Goal: Task Accomplishment & Management: Complete application form

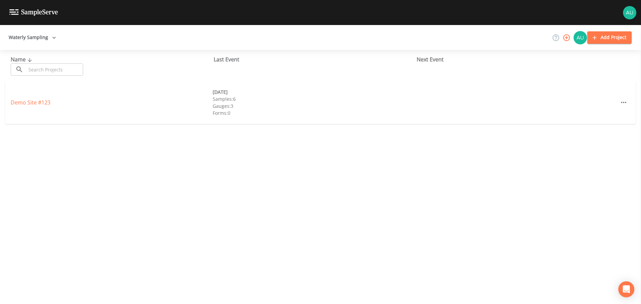
click at [617, 38] on button "Add Project" at bounding box center [610, 37] width 44 height 12
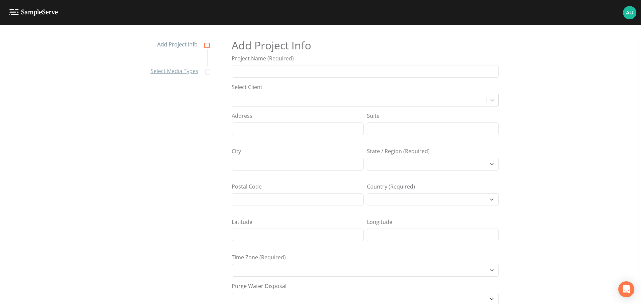
select select "Africa/Abidjan"
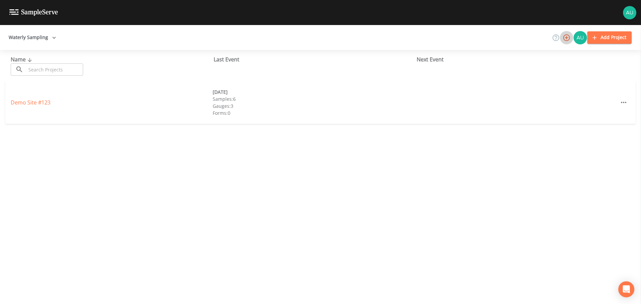
click at [568, 38] on icon "button" at bounding box center [567, 37] width 7 height 7
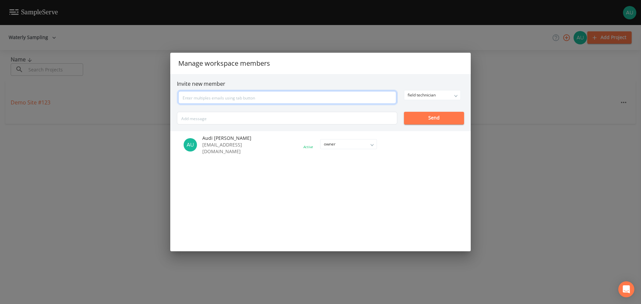
click at [236, 96] on input "text" at bounding box center [287, 97] width 218 height 13
type input "grant@waterly.com"
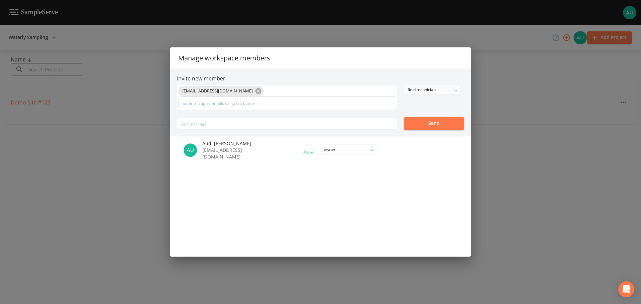
click at [434, 92] on div "field technician" at bounding box center [433, 89] width 56 height 9
click at [421, 113] on button "admin" at bounding box center [432, 113] width 56 height 10
click at [278, 105] on input "text" at bounding box center [287, 103] width 218 height 13
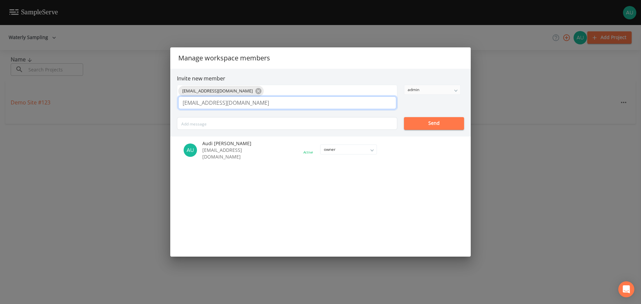
type input "lsharp@waterly.com"
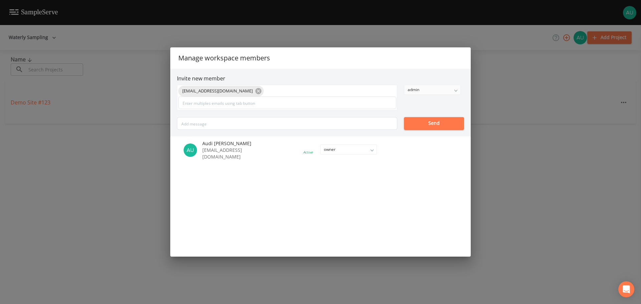
click at [429, 126] on button "Send" at bounding box center [434, 123] width 60 height 13
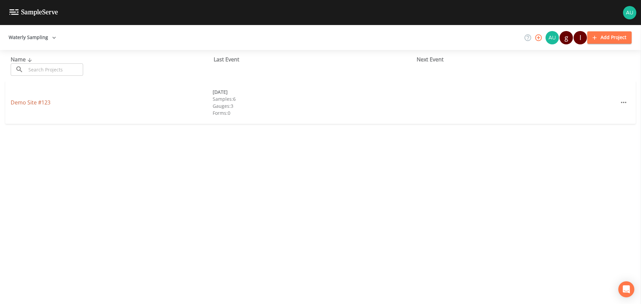
click at [32, 101] on link "Demo Site #123" at bounding box center [31, 102] width 40 height 7
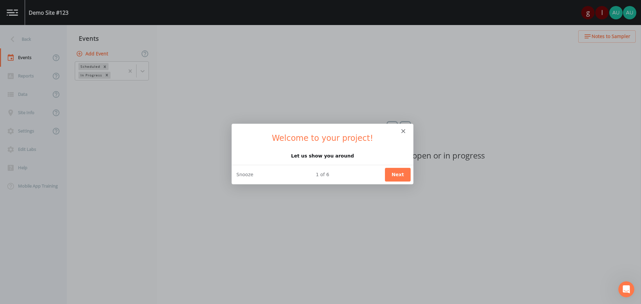
click at [404, 131] on polygon "Close" at bounding box center [403, 131] width 4 height 4
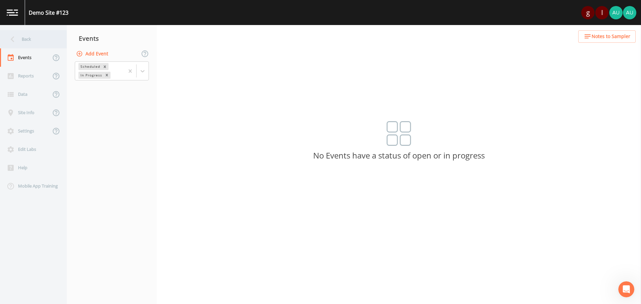
click at [15, 38] on icon at bounding box center [13, 39] width 12 height 12
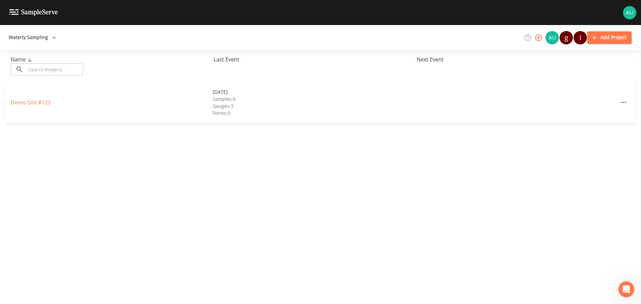
click at [609, 38] on button "Add Project" at bounding box center [610, 37] width 44 height 12
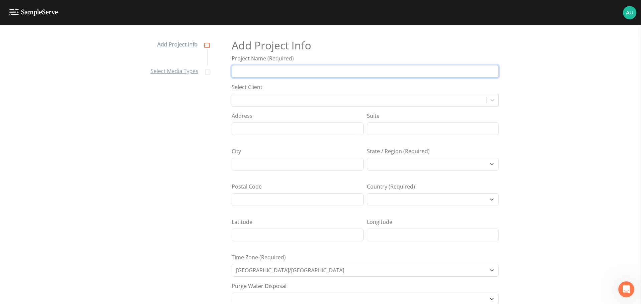
click at [255, 75] on input "Project Name (Required)" at bounding box center [365, 71] width 267 height 13
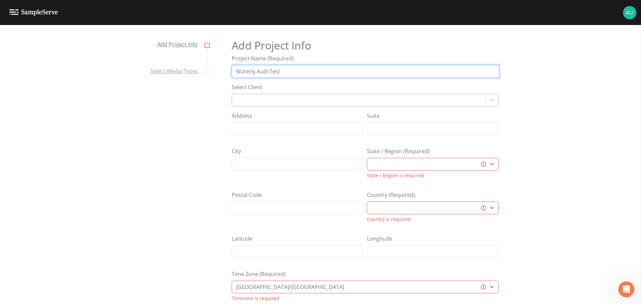
type input "Waterly Audi Test"
click at [240, 102] on div at bounding box center [360, 100] width 248 height 9
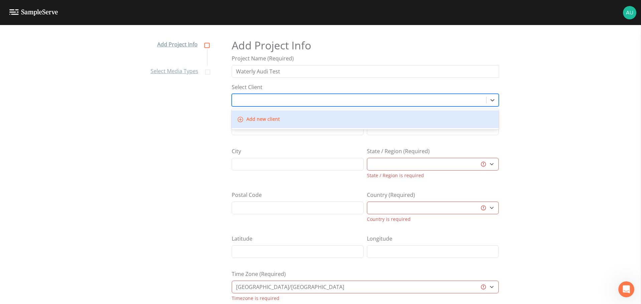
click at [208, 114] on nav "Add Project Info Select Media Types" at bounding box center [179, 170] width 73 height 279
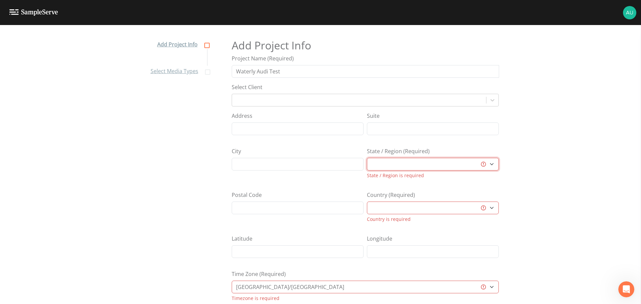
click at [439, 166] on select "Aberdeen City Aberdeenshire Al Bāḩah Al Jawf Al Madīnah al Munawwarah Al Qaşīm …" at bounding box center [433, 164] width 132 height 13
select select "b265dd82-c1a5-4afa-889f-debbcfd1d18c"
click at [439, 166] on select "Aberdeen City Aberdeenshire Al Bāḩah Al Jawf Al Madīnah al Munawwarah Al Qaşīm …" at bounding box center [433, 164] width 132 height 13
select select "United States"
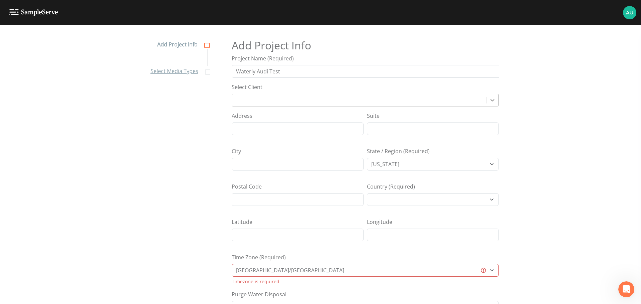
click at [491, 98] on icon at bounding box center [492, 100] width 7 height 7
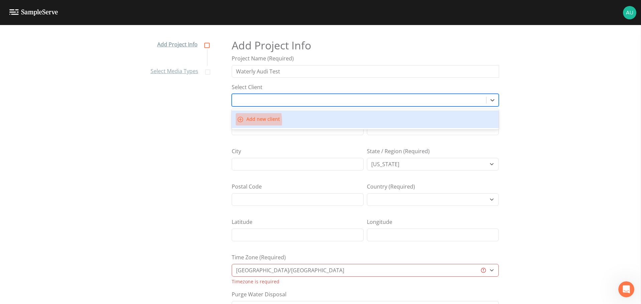
click at [242, 121] on icon "button" at bounding box center [240, 119] width 7 height 7
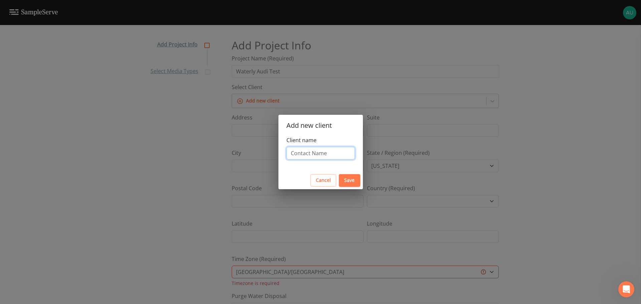
drag, startPoint x: 326, startPoint y: 155, endPoint x: 304, endPoint y: 155, distance: 22.4
click at [304, 155] on input "Client name" at bounding box center [321, 153] width 68 height 13
type input "Audi's Town"
click at [349, 181] on button "Save" at bounding box center [349, 180] width 21 height 12
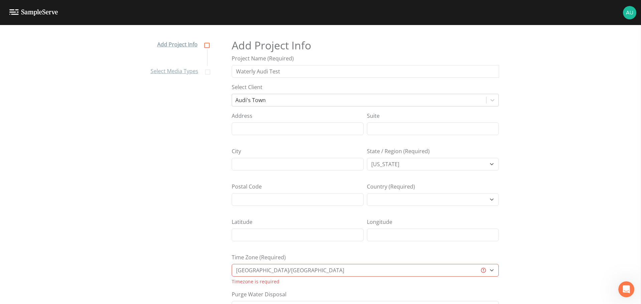
click at [168, 175] on nav "Add Project Info Select Media Types" at bounding box center [179, 170] width 73 height 279
click at [286, 268] on select "Africa/Abidjan Africa/Accra Africa/Addis_Ababa Africa/Algiers Africa/Asmara Afr…" at bounding box center [365, 270] width 267 height 13
select select "America/Indianapolis"
click at [232, 264] on select "Africa/Abidjan Africa/Accra Africa/Addis_Ababa Africa/Algiers Africa/Asmara Afr…" at bounding box center [365, 270] width 267 height 13
click at [170, 160] on nav "Add Project Info Select Media Types" at bounding box center [179, 170] width 73 height 279
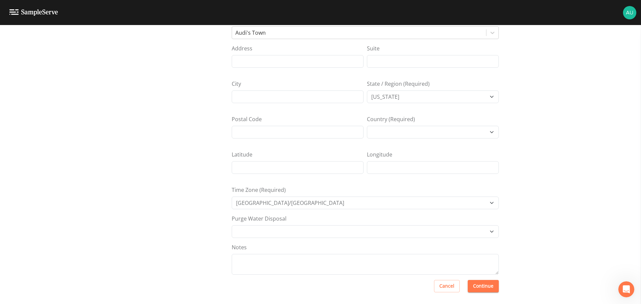
scroll to position [69, 0]
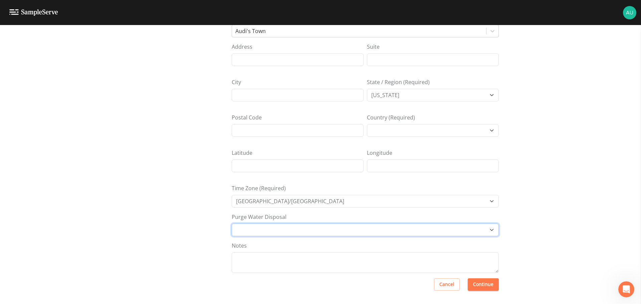
click at [251, 230] on select "Other Place in container Pour on ground" at bounding box center [365, 230] width 267 height 13
click at [204, 231] on nav "Add Project Info Select Media Types" at bounding box center [179, 101] width 73 height 279
click at [484, 282] on button "Continue" at bounding box center [483, 285] width 31 height 12
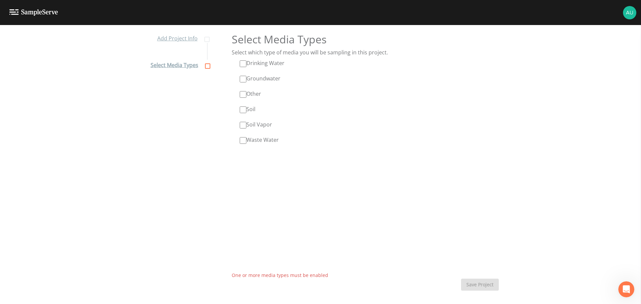
scroll to position [6, 0]
click at [244, 63] on input "Drinking Water" at bounding box center [243, 63] width 7 height 7
checkbox input "true"
click at [242, 144] on div "Drinking Water Groundwater Other Soil Soil Vapor Waste Water" at bounding box center [365, 102] width 267 height 86
click at [243, 142] on input "Waste Water" at bounding box center [243, 140] width 7 height 7
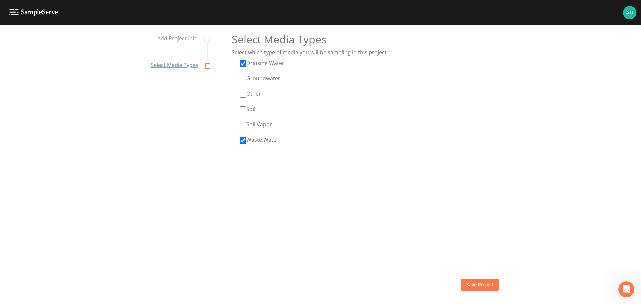
checkbox input "true"
click at [482, 285] on button "Save Project" at bounding box center [480, 285] width 38 height 12
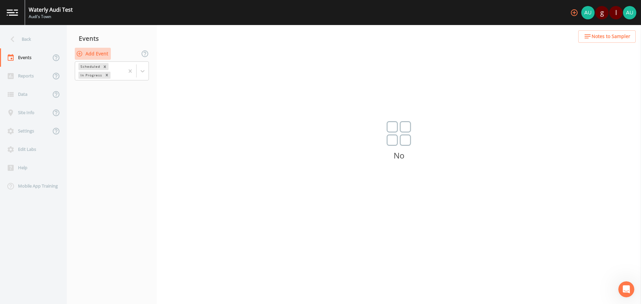
click at [79, 52] on icon "button" at bounding box center [79, 53] width 7 height 7
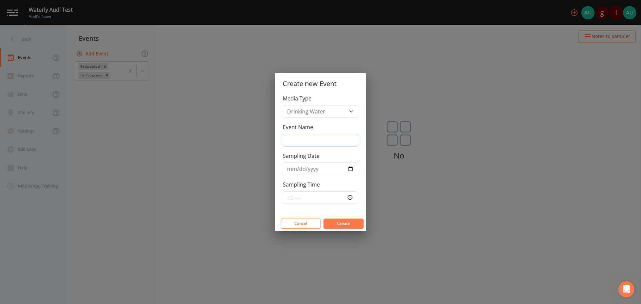
click at [303, 139] on input "Event Name" at bounding box center [321, 140] width 76 height 13
type input "audi's test"
click at [346, 221] on button "Create" at bounding box center [344, 224] width 40 height 10
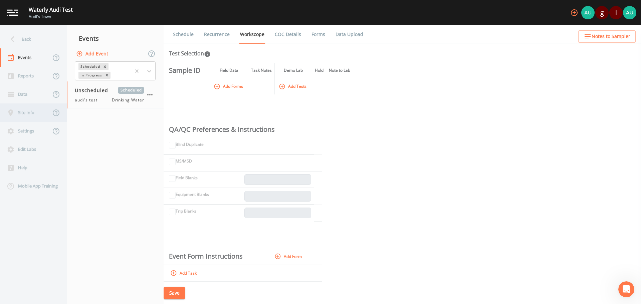
click at [21, 113] on div "Site Info" at bounding box center [25, 113] width 51 height 18
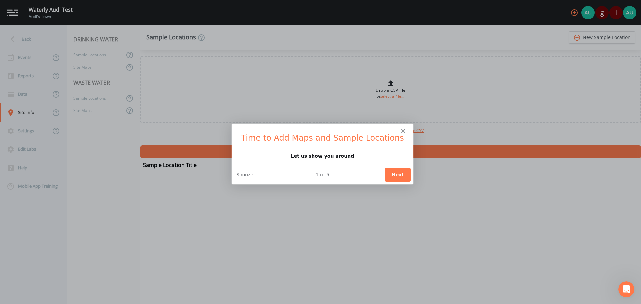
click at [401, 131] on div "Intercom messenger" at bounding box center [323, 128] width 182 height 9
click at [404, 130] on polygon "Close" at bounding box center [403, 131] width 4 height 4
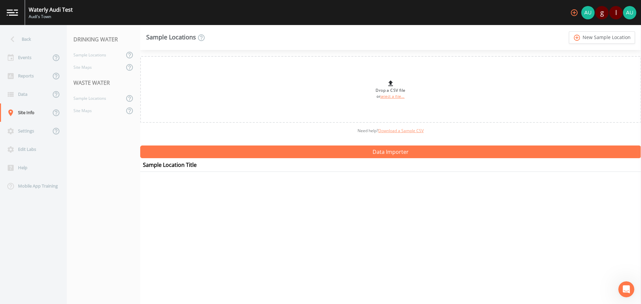
click at [401, 131] on link "Download a Sample CSV" at bounding box center [401, 131] width 45 height 6
click at [367, 222] on div "Drop a CSV file or select a file... Need help?  Download a Sample CSV Data Impo…" at bounding box center [390, 177] width 501 height 254
click at [609, 39] on link "add_circle_outline New Sample Location" at bounding box center [602, 37] width 66 height 12
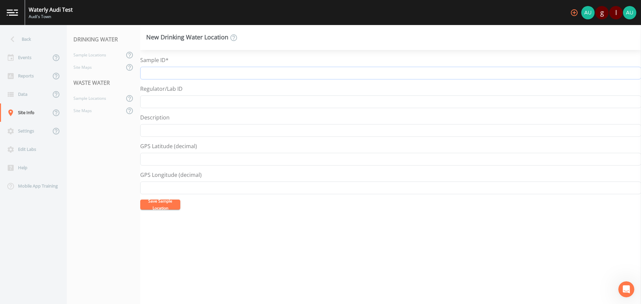
click at [222, 73] on input "Sample ID*" at bounding box center [390, 73] width 501 height 13
type input "Bac-t Sample Example EP001"
click at [210, 104] on input "Regulator/Lab ID" at bounding box center [390, 102] width 501 height 13
click at [185, 134] on input "Description" at bounding box center [390, 130] width 501 height 13
type input "M"
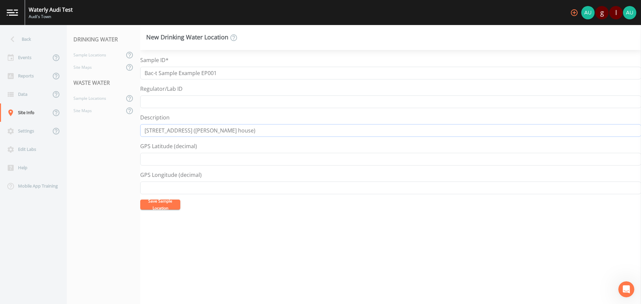
type input "101 Elm St (Mrs. Johnson's house)"
click at [158, 204] on button "Save Sample Location" at bounding box center [160, 205] width 40 height 10
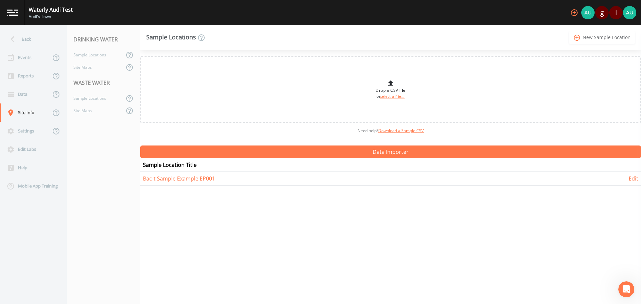
click at [597, 35] on link "add_circle_outline New Sample Location" at bounding box center [602, 37] width 66 height 12
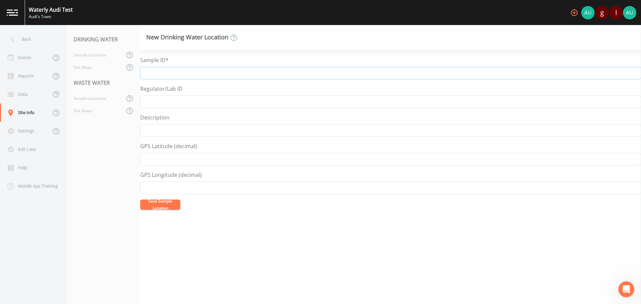
click at [192, 72] on input "Sample ID*" at bounding box center [390, 73] width 501 height 13
type input "Bacteria Sampling - 002"
click at [160, 210] on button "Save Sample Location" at bounding box center [160, 205] width 40 height 10
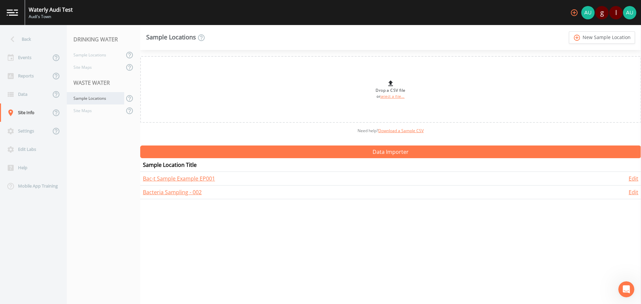
click at [96, 99] on div "Sample Locations" at bounding box center [95, 98] width 57 height 12
click at [87, 100] on div "Sample Locations" at bounding box center [95, 98] width 57 height 12
click at [593, 40] on link "add_circle_outline New Sample Location" at bounding box center [602, 37] width 66 height 12
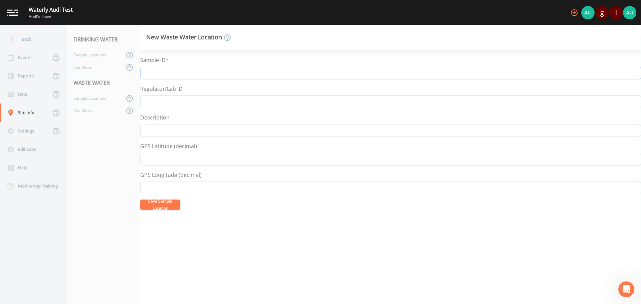
click at [176, 77] on input "Sample ID*" at bounding box center [390, 73] width 501 height 13
type input "Effluent Turbidity"
click at [163, 203] on button "Save Sample Location" at bounding box center [160, 205] width 40 height 10
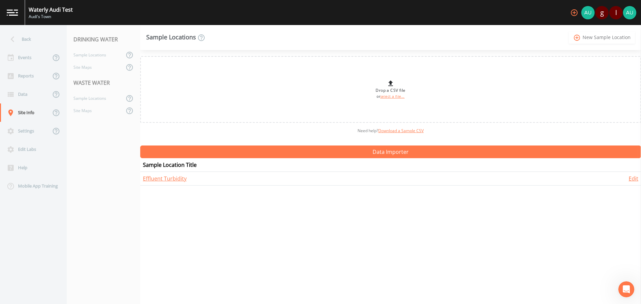
click at [608, 37] on link "add_circle_outline New Sample Location" at bounding box center [602, 37] width 66 height 12
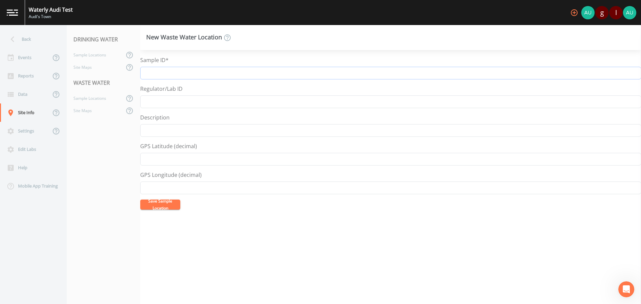
click at [211, 73] on input "Sample ID*" at bounding box center [390, 73] width 501 height 13
type input "Effluent Comp"
click at [164, 204] on button "Save Sample Location" at bounding box center [160, 205] width 40 height 10
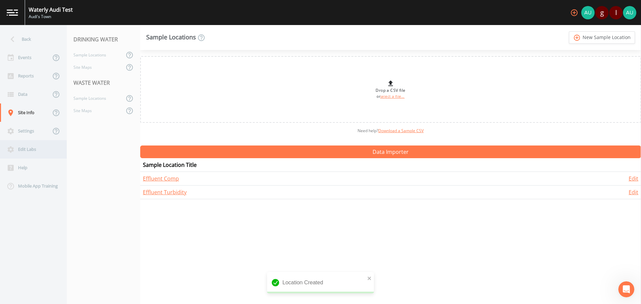
click at [17, 152] on div "Edit Labs" at bounding box center [30, 149] width 60 height 18
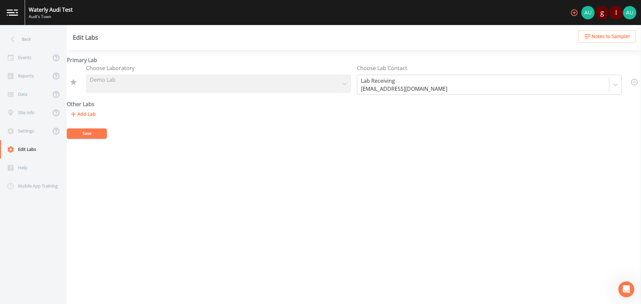
click at [85, 112] on button "Add Lab" at bounding box center [83, 114] width 32 height 12
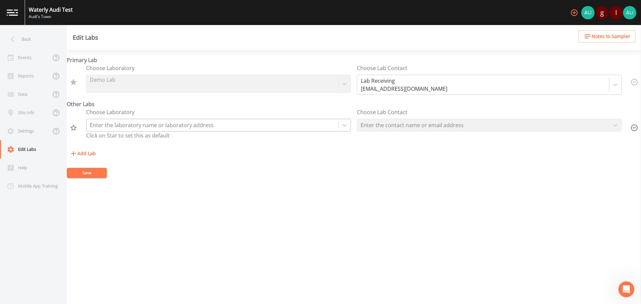
click at [143, 126] on div at bounding box center [212, 125] width 245 height 9
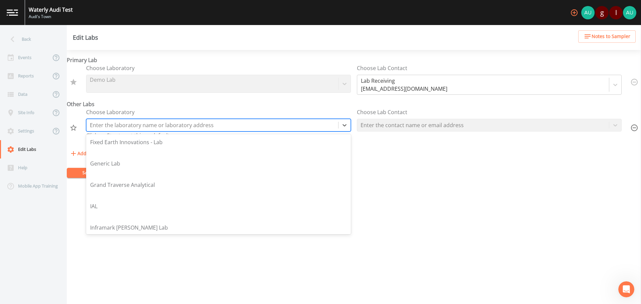
scroll to position [535, 0]
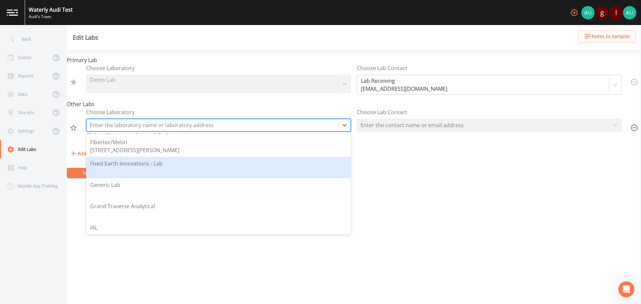
click at [431, 172] on form "Primary Lab Choose Laboratory Demo Lab Choose Lab Contact Lab Receiving lab-rec…" at bounding box center [354, 117] width 575 height 122
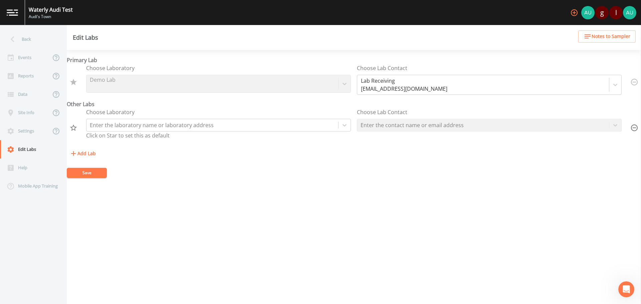
click at [76, 154] on icon "button" at bounding box center [73, 154] width 8 height 8
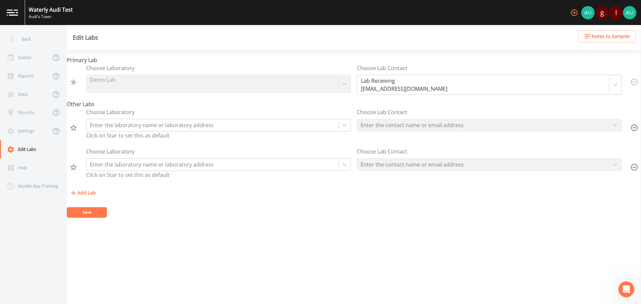
click at [631, 168] on icon "button" at bounding box center [635, 167] width 8 height 8
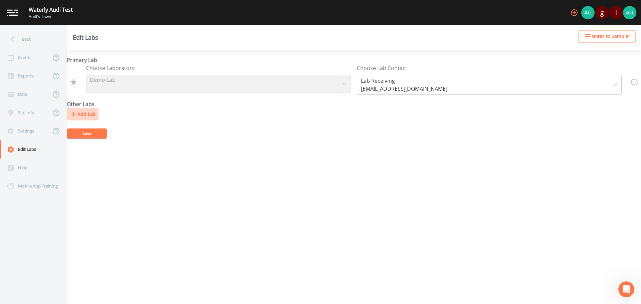
click at [85, 112] on button "Add Lab" at bounding box center [83, 114] width 32 height 12
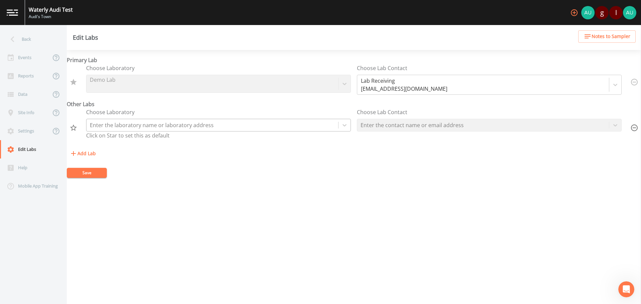
click at [102, 124] on div at bounding box center [212, 125] width 245 height 9
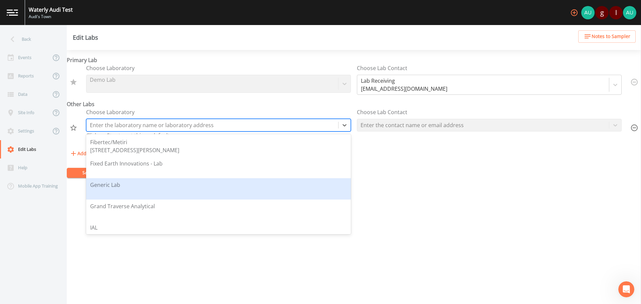
click at [105, 182] on div "Generic Lab" at bounding box center [105, 185] width 30 height 8
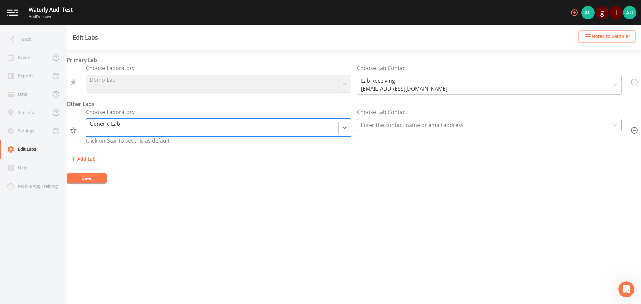
click at [393, 128] on div at bounding box center [483, 125] width 245 height 9
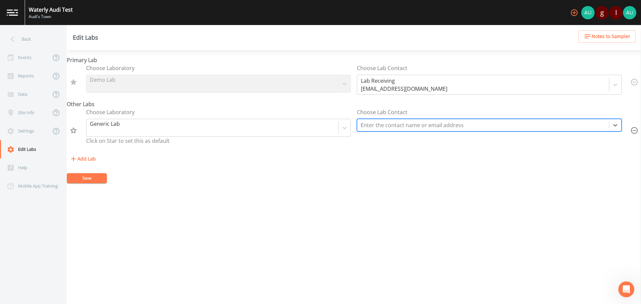
click at [393, 128] on div at bounding box center [483, 125] width 245 height 9
click at [633, 131] on icon "button" at bounding box center [634, 130] width 7 height 7
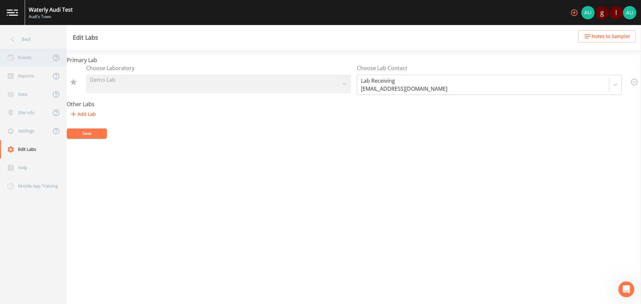
click at [24, 59] on div "Events" at bounding box center [25, 57] width 51 height 18
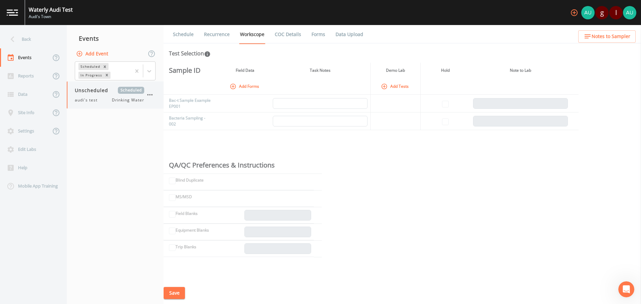
click at [153, 94] on icon "button" at bounding box center [150, 95] width 8 height 8
click at [132, 126] on div at bounding box center [320, 152] width 641 height 304
click at [87, 89] on span "Unscheduled" at bounding box center [94, 90] width 38 height 7
click at [133, 92] on span "Scheduled" at bounding box center [131, 90] width 26 height 7
click at [151, 97] on icon "button" at bounding box center [150, 95] width 8 height 8
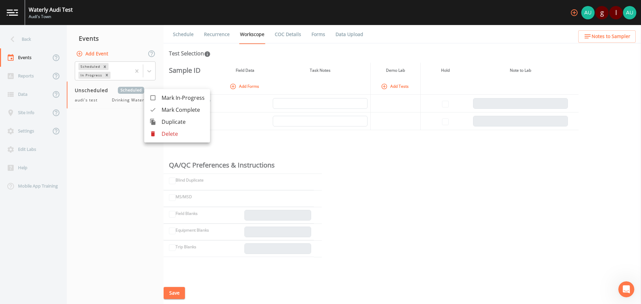
click at [166, 133] on p "Delete" at bounding box center [183, 134] width 43 height 8
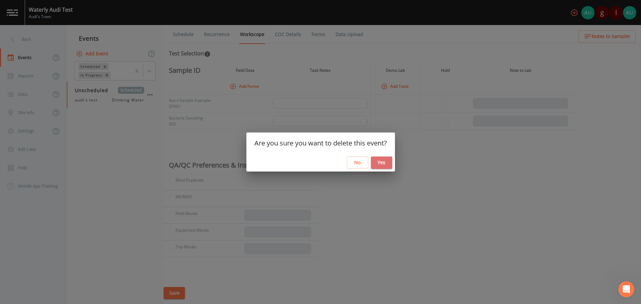
click at [384, 162] on button "Yes" at bounding box center [381, 163] width 21 height 12
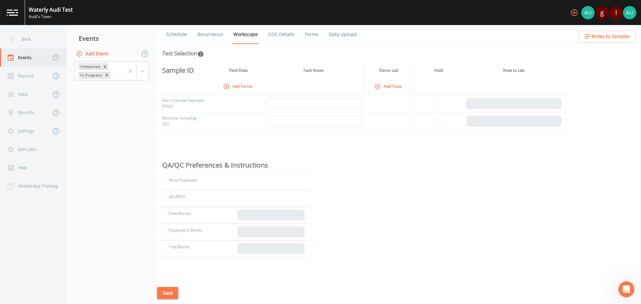
click at [24, 58] on div "Events" at bounding box center [25, 57] width 51 height 18
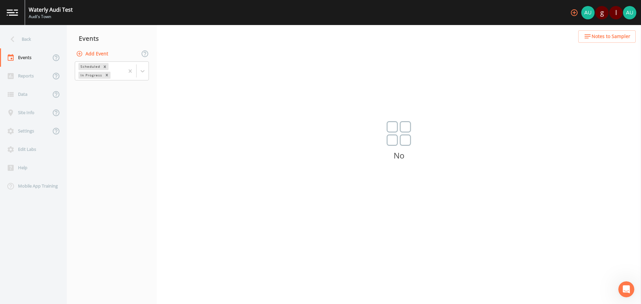
click at [81, 53] on icon "button" at bounding box center [79, 53] width 7 height 7
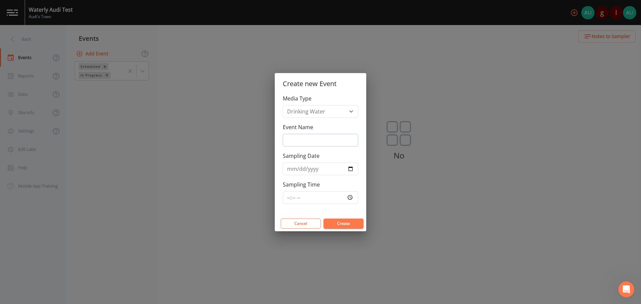
click at [316, 141] on input "Event Name" at bounding box center [321, 140] width 76 height 13
type input "audi's test"
click at [351, 170] on input "Sampling Date" at bounding box center [321, 169] width 76 height 13
type input "2025-08-22"
click at [348, 197] on input "Sampling Time" at bounding box center [321, 197] width 76 height 13
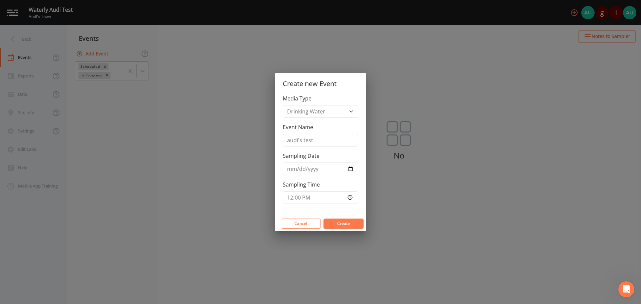
type input "12:00"
click at [352, 209] on div "Media Type Drinking Water Waste Water Event Name audi's test Sampling Date 2025…" at bounding box center [321, 156] width 92 height 122
click at [343, 222] on button "Create" at bounding box center [344, 224] width 40 height 10
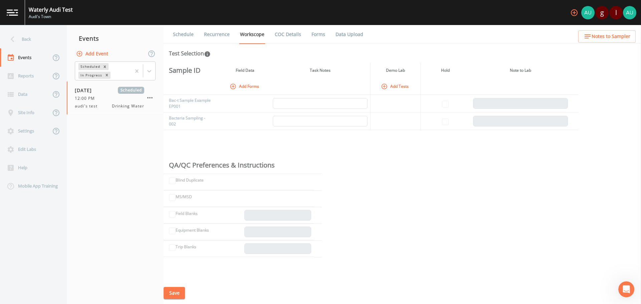
drag, startPoint x: 251, startPoint y: 84, endPoint x: 245, endPoint y: 109, distance: 25.5
click at [251, 84] on button "Add Forms" at bounding box center [245, 86] width 33 height 11
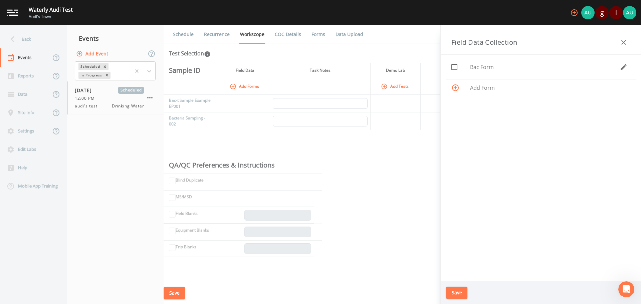
click at [463, 66] on div at bounding box center [461, 67] width 19 height 14
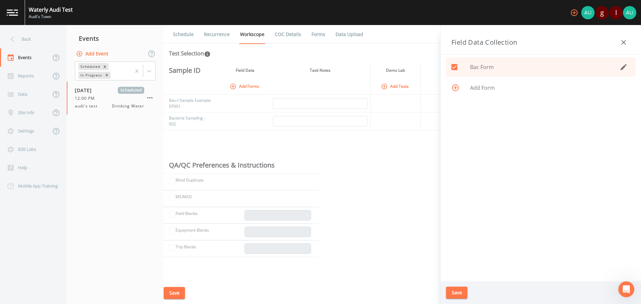
checkbox input "true"
click at [625, 65] on icon "button" at bounding box center [624, 67] width 6 height 6
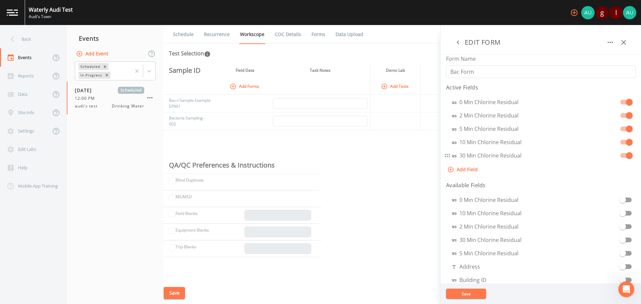
click at [623, 155] on input "checkbox" at bounding box center [630, 152] width 38 height 7
click at [621, 101] on input "checkbox" at bounding box center [630, 99] width 38 height 7
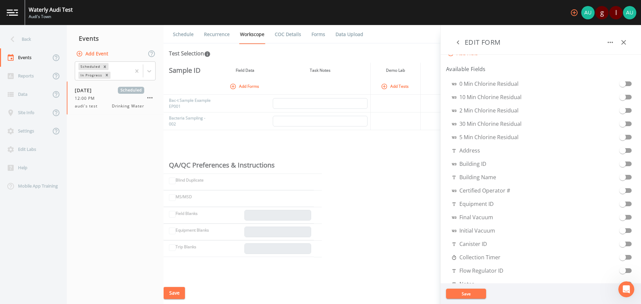
scroll to position [100, 0]
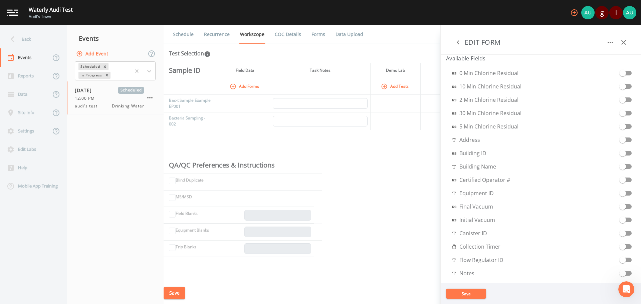
click at [624, 139] on input "checkbox" at bounding box center [623, 137] width 38 height 7
drag, startPoint x: 626, startPoint y: 235, endPoint x: 617, endPoint y: 231, distance: 9.6
click at [625, 235] on span at bounding box center [623, 233] width 13 height 13
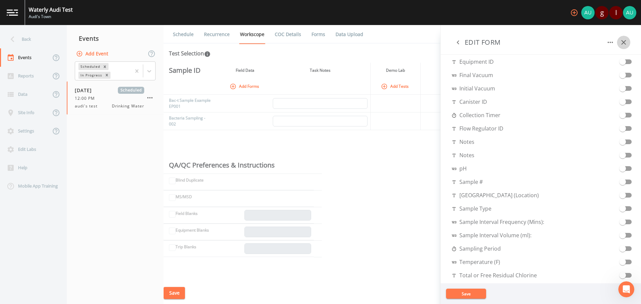
click at [622, 43] on icon "button" at bounding box center [624, 42] width 8 height 8
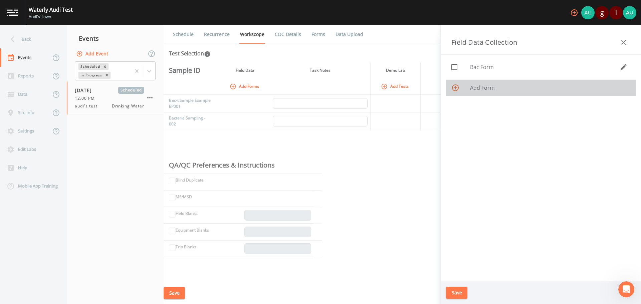
click at [458, 89] on icon at bounding box center [456, 88] width 8 height 8
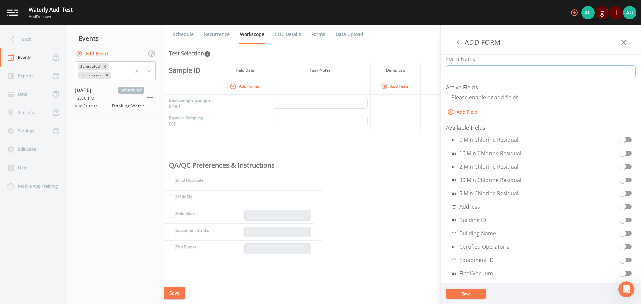
click at [467, 69] on input "Form Name" at bounding box center [541, 71] width 190 height 13
type input "Do it form"
click at [450, 113] on icon "button" at bounding box center [451, 112] width 7 height 7
select select "STRING"
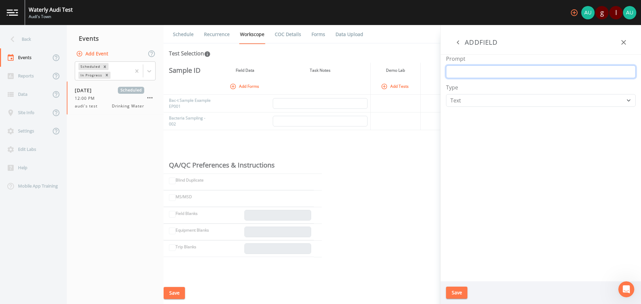
click at [471, 73] on input "Prompt" at bounding box center [541, 71] width 190 height 13
type input "pH"
click at [477, 101] on select "Number Photo Select One Signature Text Timer" at bounding box center [541, 100] width 190 height 13
select select "NUMBER"
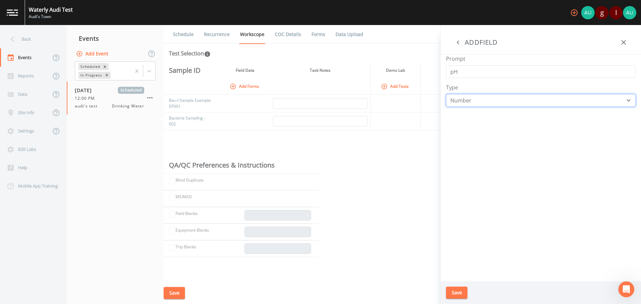
click at [446, 94] on select "Number Photo Select One Signature Text Timer" at bounding box center [541, 100] width 190 height 13
click at [455, 296] on button "Save" at bounding box center [456, 293] width 21 height 12
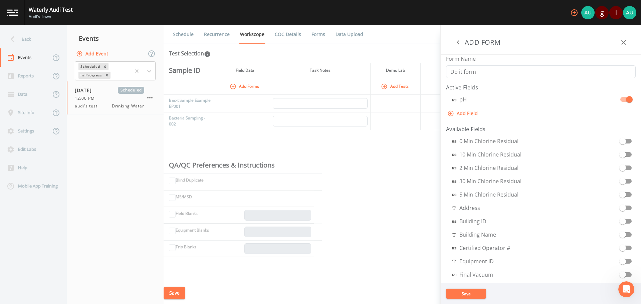
click at [470, 116] on button "Add Field" at bounding box center [463, 114] width 34 height 12
select select "STRING"
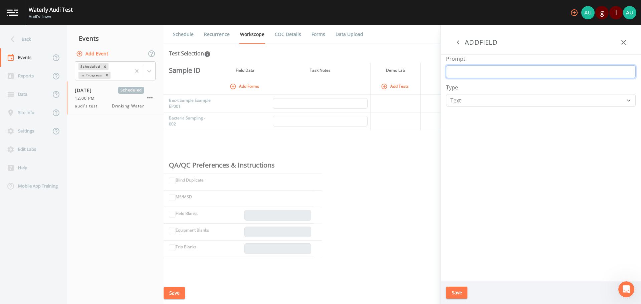
click at [460, 73] on input "Prompt" at bounding box center [541, 71] width 190 height 13
type input "Chlorine"
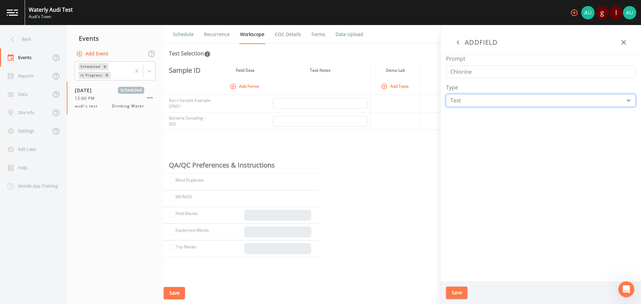
click at [474, 101] on select "Number Photo Select One Signature Text Timer" at bounding box center [541, 100] width 190 height 13
select select "NUMBER"
click at [446, 94] on select "Number Photo Select One Signature Text Timer" at bounding box center [541, 100] width 190 height 13
click at [463, 292] on button "Save" at bounding box center [456, 293] width 21 height 12
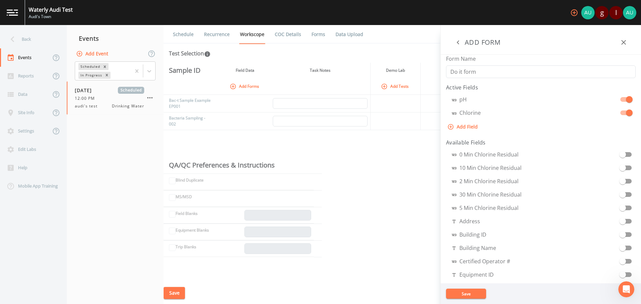
click at [461, 126] on button "Add Field" at bounding box center [463, 127] width 34 height 12
select select "STRING"
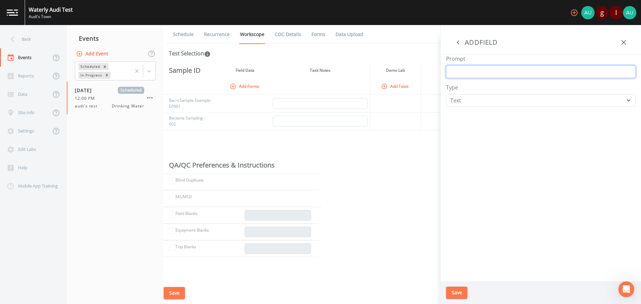
click at [472, 71] on input "Prompt" at bounding box center [541, 71] width 190 height 13
type input "Picture"
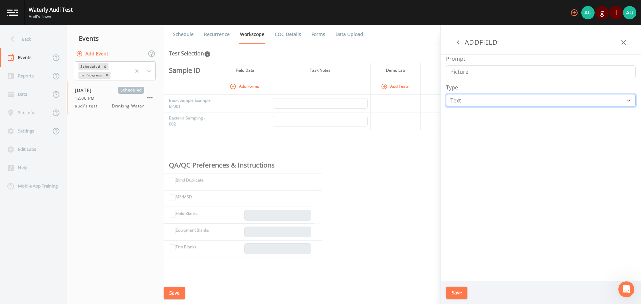
click at [471, 104] on select "Number Photo Select One Signature Text Timer" at bounding box center [541, 100] width 190 height 13
select select "IMAGE"
click at [446, 94] on select "Number Photo Select One Signature Text Timer" at bounding box center [541, 100] width 190 height 13
click at [451, 73] on input "Picture" at bounding box center [541, 71] width 190 height 13
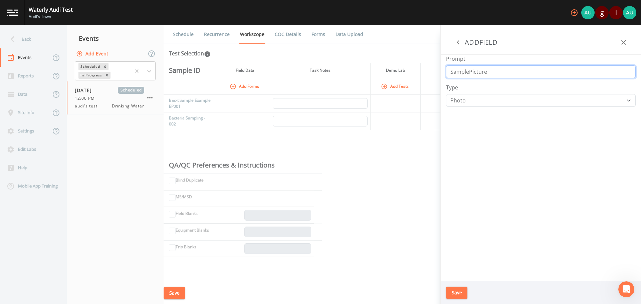
type input "Sample Picture"
click at [459, 292] on button "Save" at bounding box center [456, 293] width 21 height 12
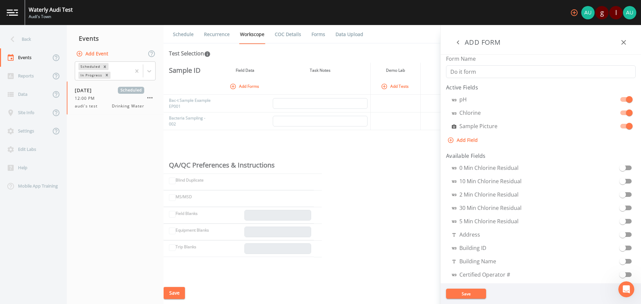
click at [466, 141] on button "Add Field" at bounding box center [463, 140] width 34 height 12
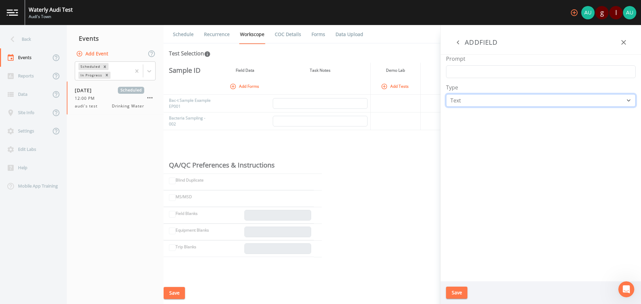
click at [479, 99] on select "Number Photo Select One Signature Text Timer" at bounding box center [541, 100] width 190 height 13
click at [446, 94] on select "Number Photo Select One Signature Text Timer" at bounding box center [541, 100] width 190 height 13
click at [627, 99] on select "Number Photo Select One Signature Text Timer" at bounding box center [541, 100] width 190 height 13
select select "SELECT_ONE"
click at [446, 94] on select "Number Photo Select One Signature Text Timer" at bounding box center [541, 100] width 190 height 13
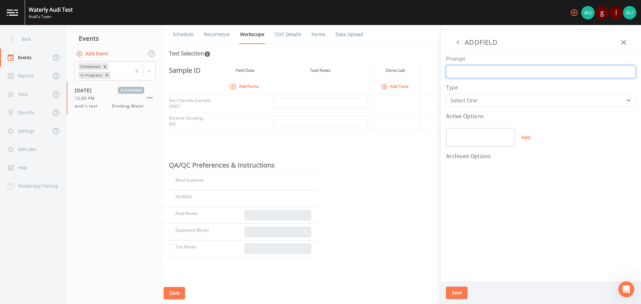
click at [492, 76] on input "Prompt" at bounding box center [541, 71] width 190 height 13
type input "Is well active"
click at [530, 137] on button "Add" at bounding box center [525, 137] width 21 height 19
click at [460, 139] on input "text" at bounding box center [480, 140] width 69 height 19
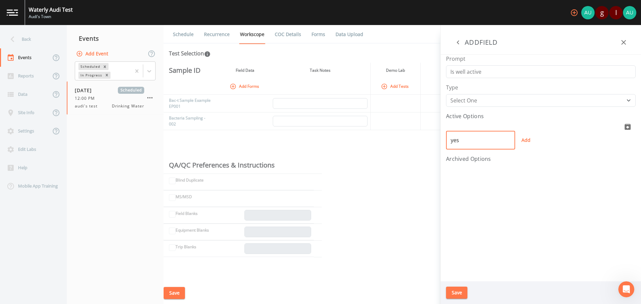
type input "yes"
click at [525, 140] on button "Add" at bounding box center [525, 140] width 21 height 19
click at [470, 124] on ul "yes" at bounding box center [541, 132] width 190 height 19
click at [629, 126] on icon "deactivate" at bounding box center [628, 127] width 6 height 6
click at [487, 146] on input "text" at bounding box center [480, 148] width 69 height 19
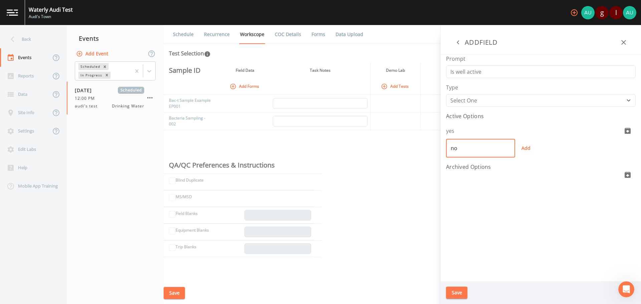
type input "no"
click at [457, 292] on button "Save" at bounding box center [456, 293] width 21 height 12
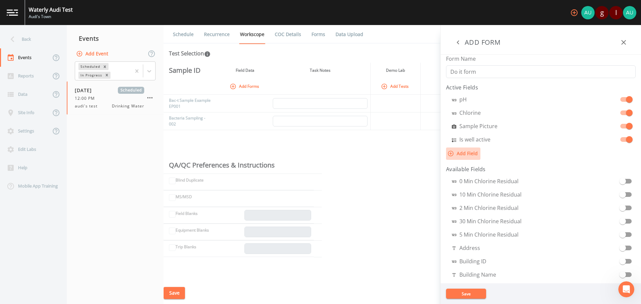
click at [469, 152] on button "Add Field" at bounding box center [463, 154] width 34 height 12
select select "STRING"
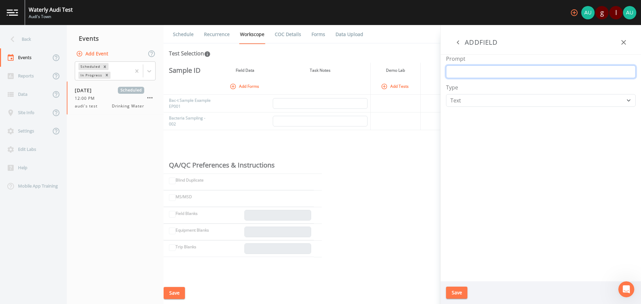
click at [464, 72] on input "Prompt" at bounding box center [541, 71] width 190 height 13
type input "Flush timer"
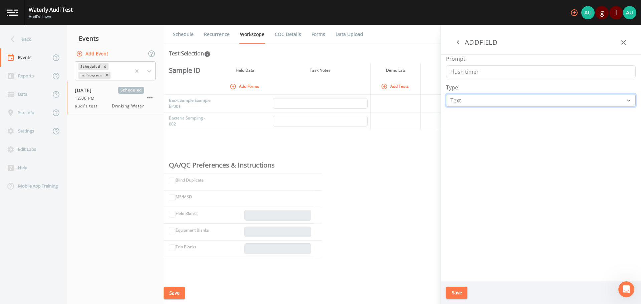
click at [484, 103] on select "Number Photo Select One Signature Text Timer" at bounding box center [541, 100] width 190 height 13
select select "DURATION"
click at [446, 94] on select "Number Photo Select One Signature Text Timer" at bounding box center [541, 100] width 190 height 13
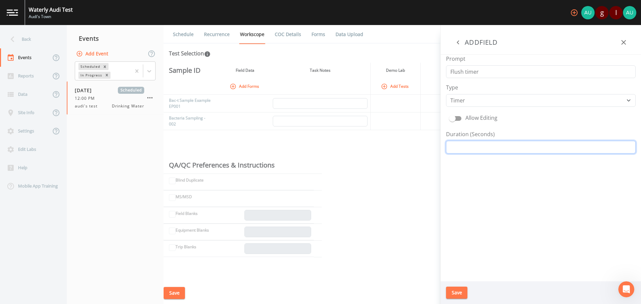
click at [477, 149] on input "Duration (Seconds)" at bounding box center [541, 147] width 190 height 13
type input "30"
click at [464, 293] on button "Save" at bounding box center [456, 293] width 21 height 12
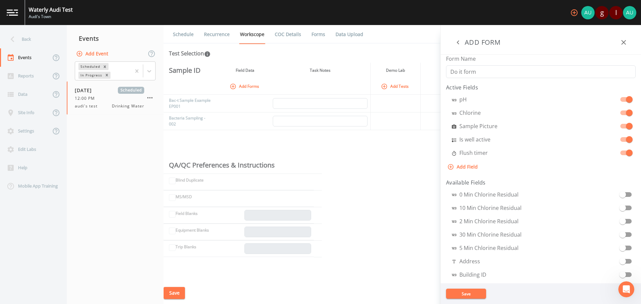
drag, startPoint x: 481, startPoint y: 294, endPoint x: 477, endPoint y: 292, distance: 4.2
click at [481, 294] on button "Save" at bounding box center [466, 294] width 40 height 10
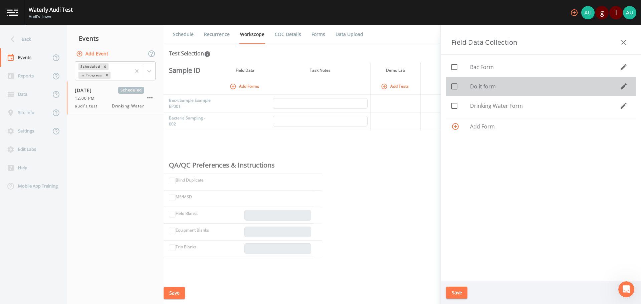
click at [455, 87] on icon at bounding box center [455, 87] width 8 height 8
checkbox input "true"
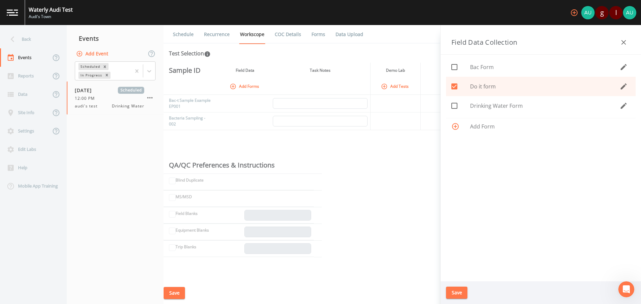
click at [456, 294] on button "Save" at bounding box center [456, 293] width 21 height 12
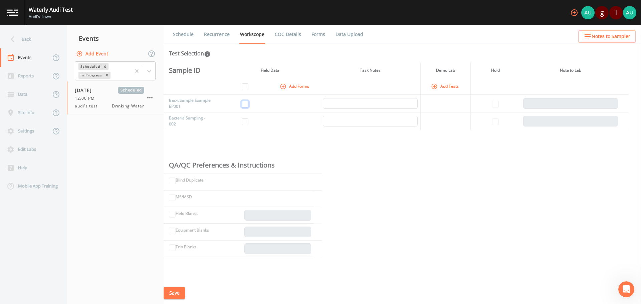
click at [245, 104] on input "checkbox" at bounding box center [245, 104] width 7 height 7
checkbox input "true"
click at [247, 122] on input "checkbox" at bounding box center [245, 122] width 7 height 7
checkbox input "true"
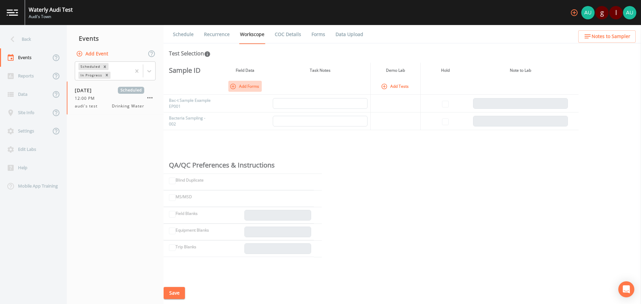
click at [236, 86] on icon "button" at bounding box center [234, 87] width 6 height 6
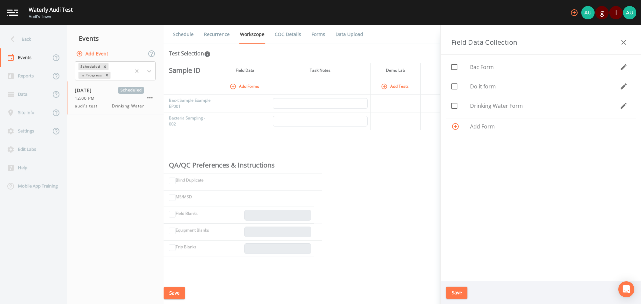
click at [458, 107] on icon at bounding box center [455, 106] width 8 height 8
checkbox input "true"
click at [452, 295] on button "Save" at bounding box center [456, 293] width 21 height 12
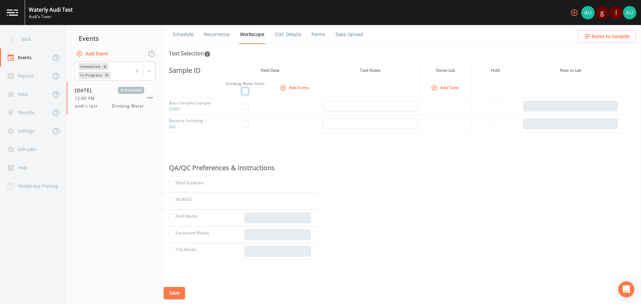
click at [246, 92] on input "checkbox" at bounding box center [245, 91] width 7 height 7
checkbox input "true"
click at [169, 295] on button "Save" at bounding box center [174, 293] width 21 height 12
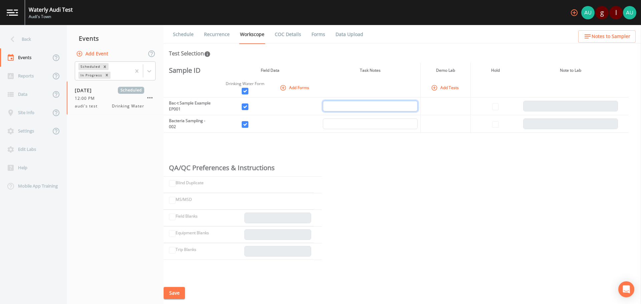
click at [380, 103] on input "text" at bounding box center [370, 106] width 95 height 11
type input "Wash hands"
click at [368, 122] on input "text" at bounding box center [370, 124] width 95 height 11
type input "Watch out for dog"
click at [361, 151] on div "Sample ID Field Data Task Notes Demo Lab Hold Note to Lab Drinking Water Form A…" at bounding box center [403, 172] width 478 height 219
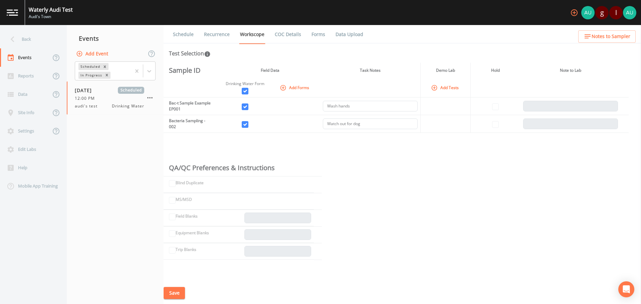
click at [435, 87] on icon "button" at bounding box center [434, 88] width 7 height 7
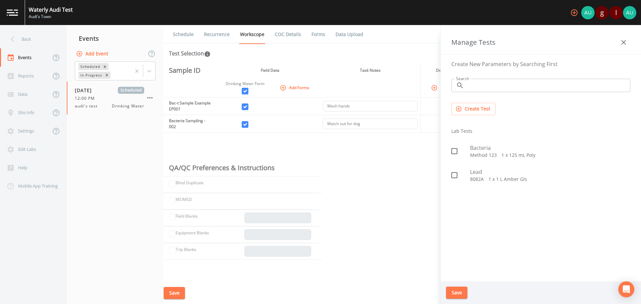
click at [492, 109] on button "Create Test" at bounding box center [474, 109] width 44 height 12
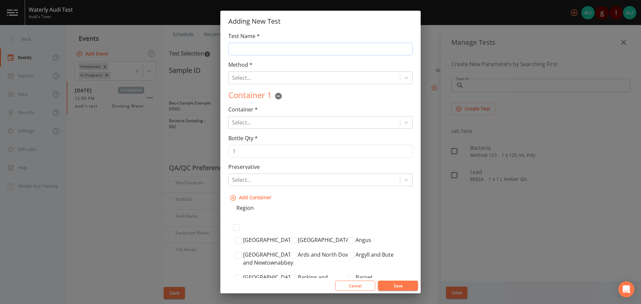
click at [282, 49] on input "Test Name *" at bounding box center [321, 49] width 184 height 13
type input "Bac-t"
click at [250, 79] on div at bounding box center [314, 77] width 165 height 9
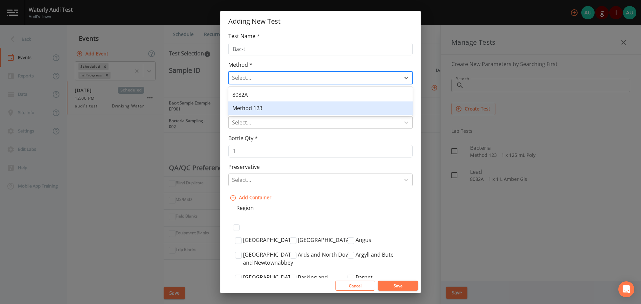
click at [248, 108] on div "Method 123" at bounding box center [321, 108] width 184 height 13
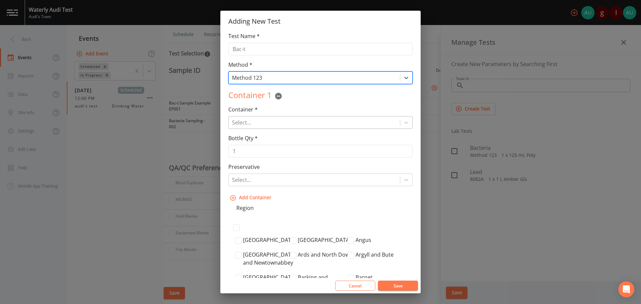
click at [247, 121] on div at bounding box center [314, 122] width 165 height 9
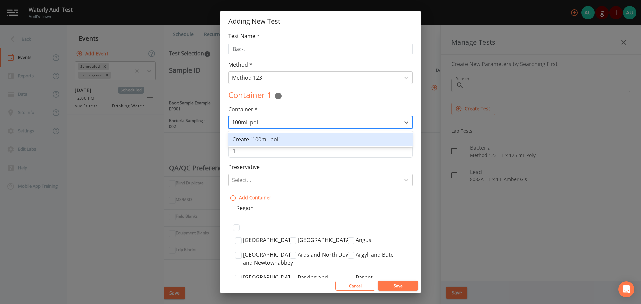
type input "100mL poly"
click at [261, 140] on div "Create "100mL poly"" at bounding box center [321, 139] width 184 height 13
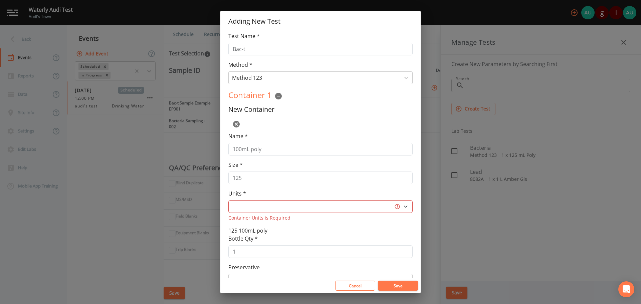
select select "L"
click at [264, 148] on input "100mL poly" at bounding box center [321, 149] width 184 height 13
drag, startPoint x: 251, startPoint y: 149, endPoint x: 230, endPoint y: 152, distance: 21.2
click at [230, 152] on input "100mL poly" at bounding box center [321, 149] width 184 height 13
type input "y"
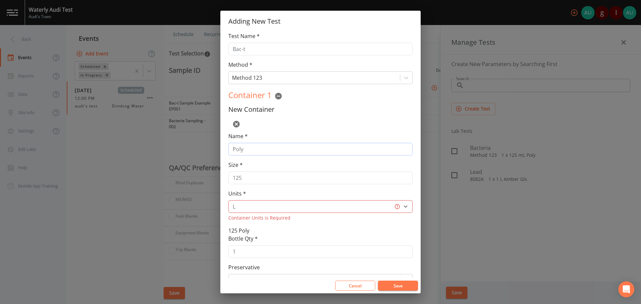
type input "Poly"
click at [244, 175] on input "125" at bounding box center [321, 178] width 184 height 13
type input "100"
click at [403, 206] on select "L gal mL oz" at bounding box center [321, 206] width 184 height 13
select select "mL"
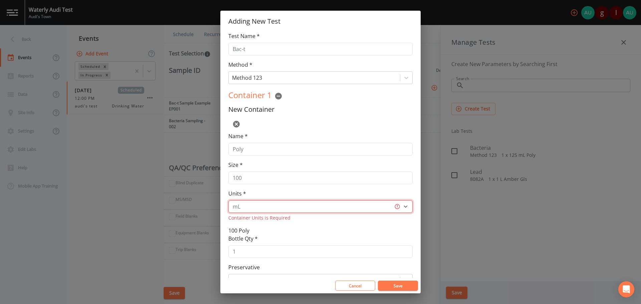
click at [229, 200] on select "L gal mL oz" at bounding box center [321, 206] width 184 height 13
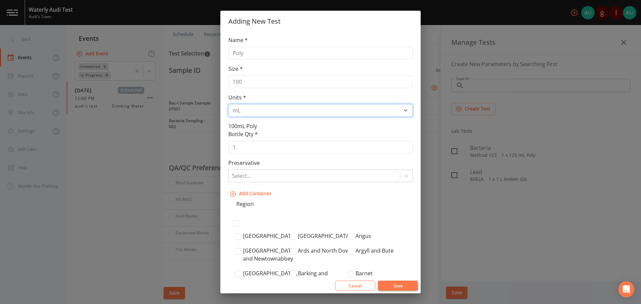
scroll to position [100, 0]
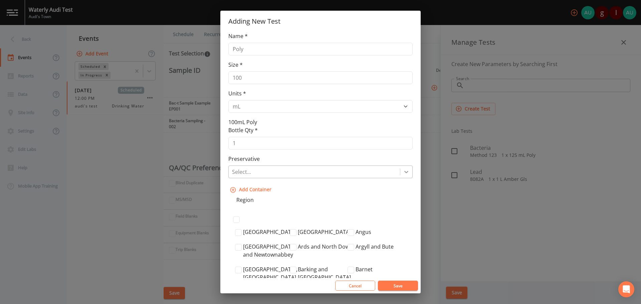
click at [404, 171] on icon at bounding box center [406, 172] width 7 height 7
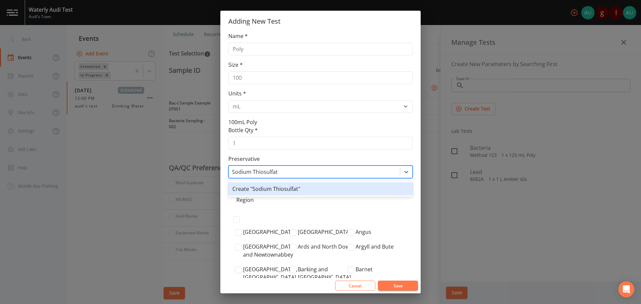
type input "Sodium Thiosulfate"
click at [263, 189] on div "Create "Sodium Thiosulfate"" at bounding box center [321, 188] width 184 height 13
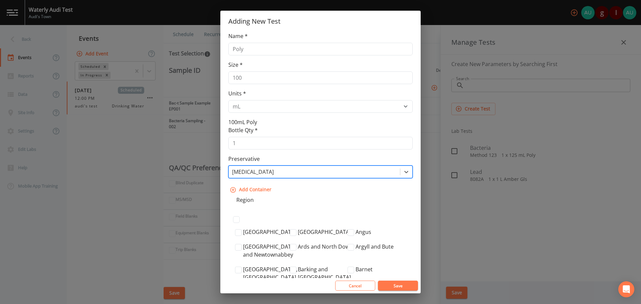
click at [234, 191] on icon "button" at bounding box center [233, 190] width 7 height 7
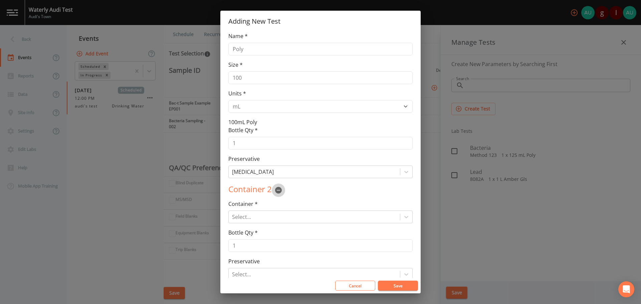
click at [277, 192] on icon "button" at bounding box center [278, 190] width 7 height 7
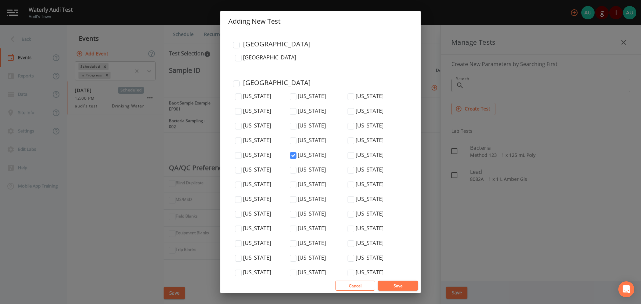
scroll to position [2327, 0]
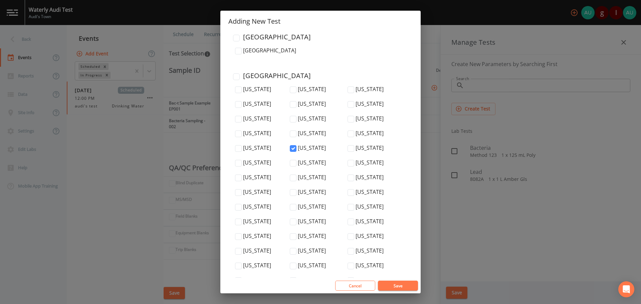
click at [405, 285] on button "Save" at bounding box center [398, 286] width 40 height 10
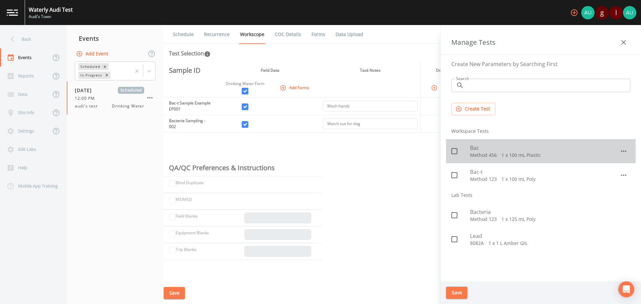
click at [458, 151] on icon at bounding box center [455, 151] width 6 height 6
checkbox input "true"
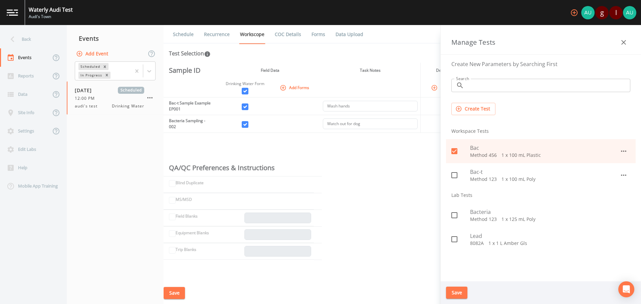
click at [453, 176] on icon at bounding box center [455, 175] width 8 height 8
checkbox input "true"
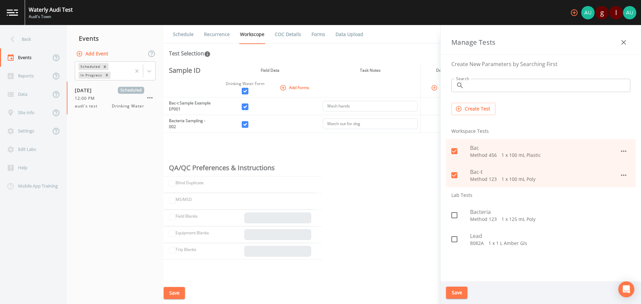
click at [454, 149] on icon at bounding box center [455, 151] width 6 height 6
checkbox input "false"
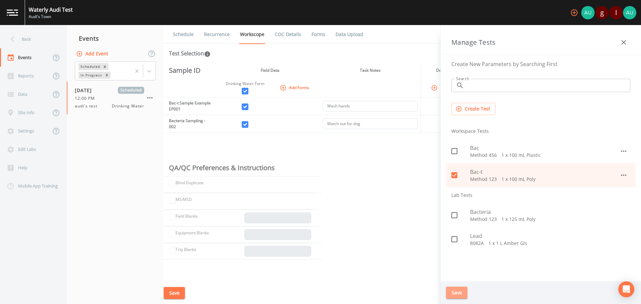
click at [457, 296] on button "Save" at bounding box center [456, 293] width 21 height 12
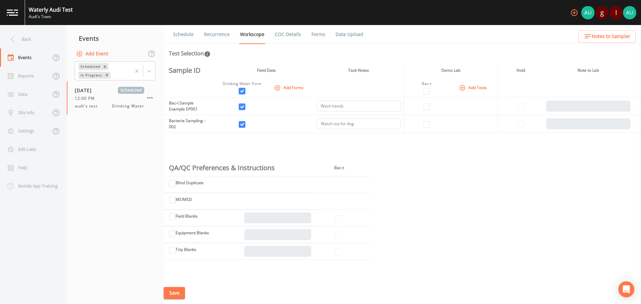
click at [427, 88] on th "Bac-t" at bounding box center [427, 87] width 46 height 19
click at [426, 91] on input "checkbox" at bounding box center [427, 91] width 7 height 7
checkbox input "true"
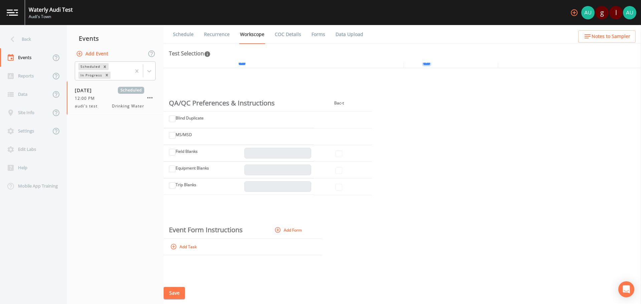
scroll to position [31, 0]
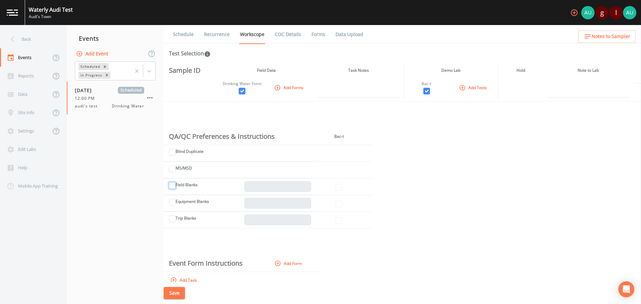
click at [173, 184] on input "Field Blanks" at bounding box center [172, 185] width 7 height 7
checkbox input "true"
type input "1"
click at [173, 184] on input "Field Blanks" at bounding box center [172, 185] width 7 height 7
checkbox input "false"
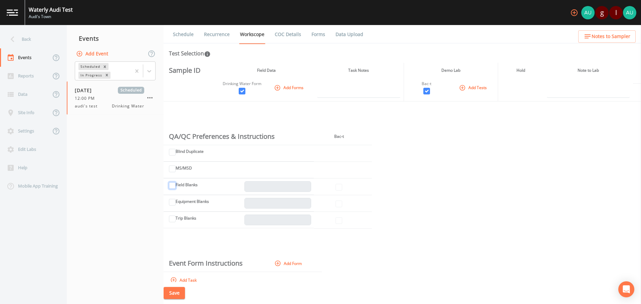
click at [171, 184] on input "Field Blanks" at bounding box center [172, 185] width 7 height 7
checkbox input "true"
type input "1"
click at [173, 155] on input "Blind Duplicate" at bounding box center [172, 152] width 7 height 7
checkbox input "true"
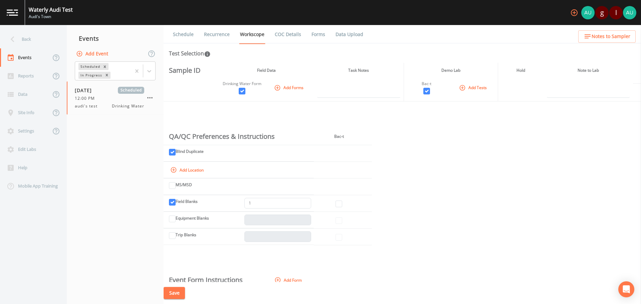
click at [172, 171] on icon "button" at bounding box center [173, 170] width 7 height 7
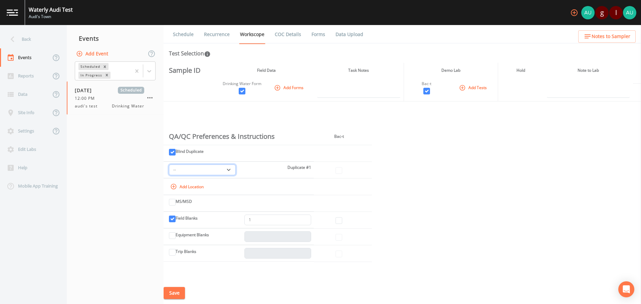
click at [227, 171] on select "-- Bac-t Sample Example EP001 Bacteria Sampling - 002" at bounding box center [202, 170] width 67 height 11
select select "f698df6d-f261-434a-94c6-20551a70a602"
click at [339, 169] on input "checkbox" at bounding box center [339, 170] width 7 height 7
checkbox input "true"
click at [170, 235] on input "Equipment Blanks" at bounding box center [172, 236] width 7 height 7
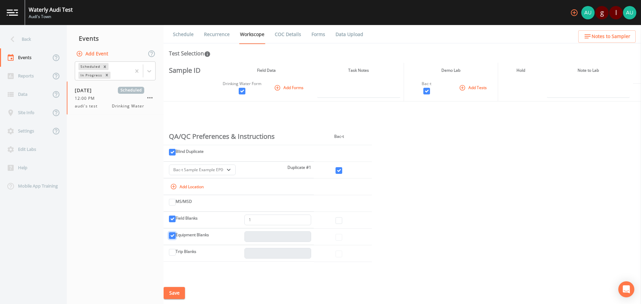
checkbox input "true"
type input "1"
click at [336, 237] on input "checkbox" at bounding box center [339, 237] width 7 height 7
checkbox input "true"
click at [336, 222] on input "checkbox" at bounding box center [339, 220] width 7 height 7
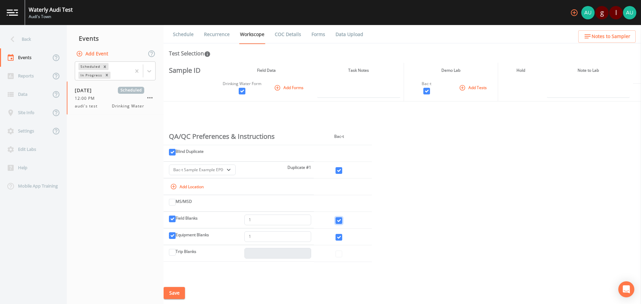
checkbox input "true"
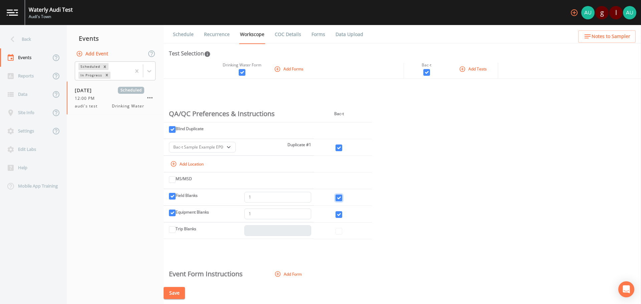
scroll to position [98, 0]
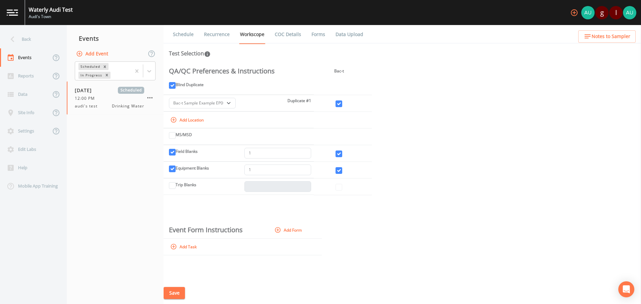
click at [173, 245] on icon "button" at bounding box center [173, 247] width 7 height 7
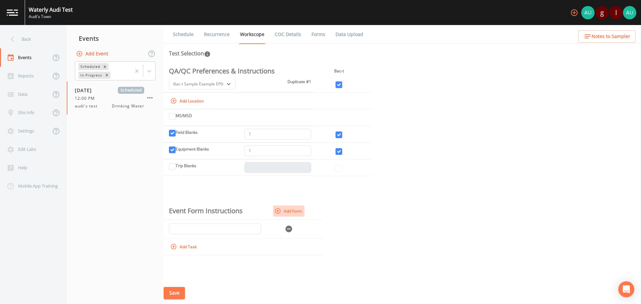
click at [280, 211] on icon "button" at bounding box center [278, 211] width 7 height 7
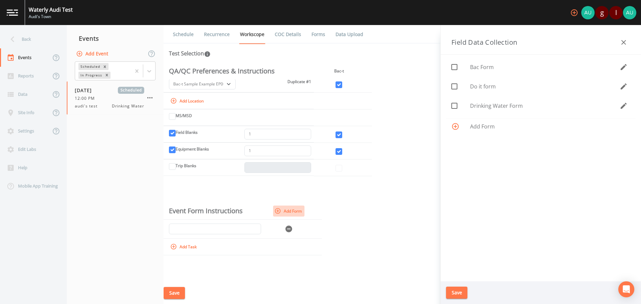
click at [280, 211] on icon "button" at bounding box center [278, 211] width 7 height 7
click at [287, 231] on icon "button" at bounding box center [289, 229] width 7 height 7
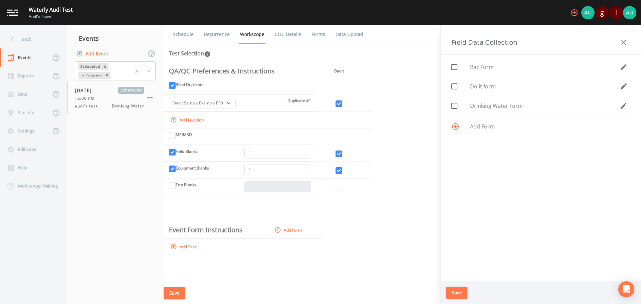
click at [181, 292] on button "Save" at bounding box center [174, 293] width 21 height 12
click at [623, 43] on icon "button" at bounding box center [624, 42] width 5 height 5
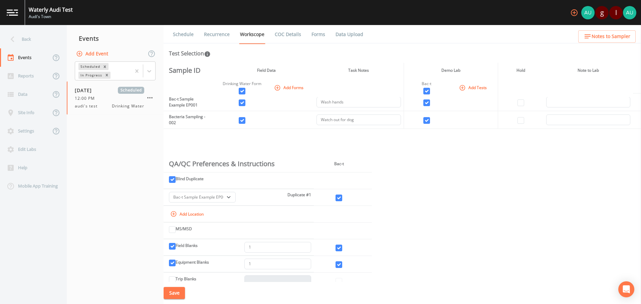
scroll to position [0, 0]
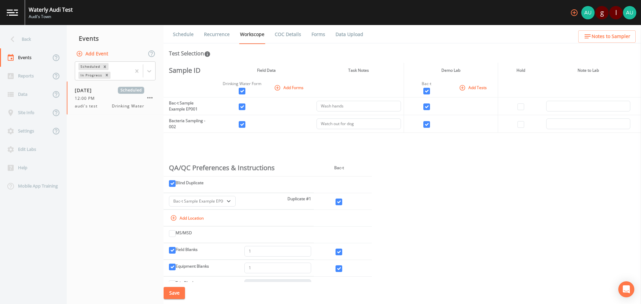
click at [214, 36] on link "Recurrence" at bounding box center [217, 34] width 28 height 19
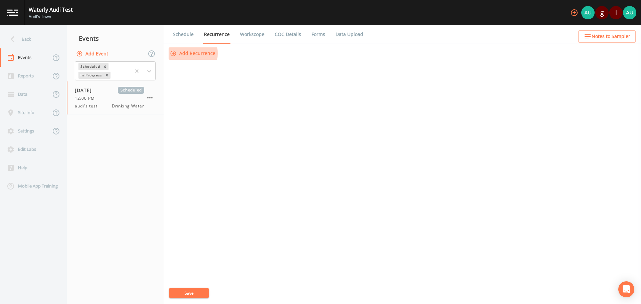
click at [175, 53] on icon "button" at bounding box center [174, 54] width 6 height 6
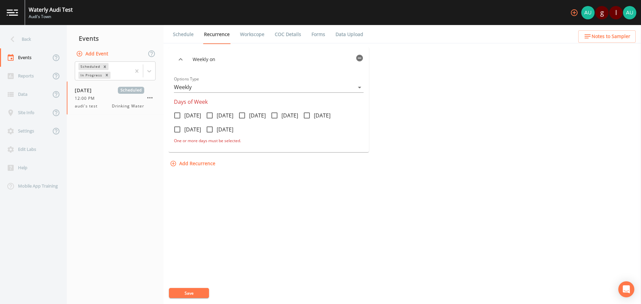
click at [178, 30] on link "Schedule" at bounding box center [183, 34] width 23 height 19
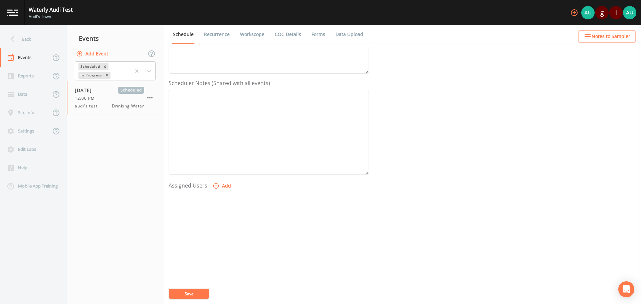
scroll to position [167, 0]
click at [214, 176] on icon "button" at bounding box center [216, 174] width 7 height 7
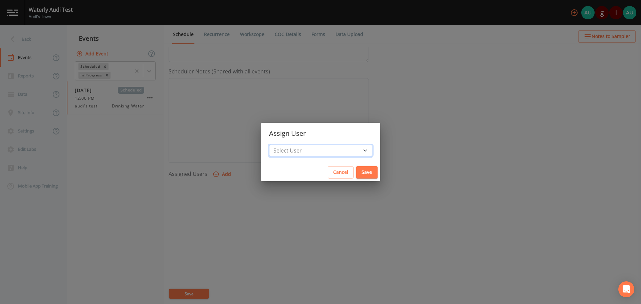
click at [296, 149] on select "Select User Audi Findley grant@waterly.com lsharp@waterly.com" at bounding box center [320, 150] width 103 height 13
select select "aa811943-d93a-45ee-9039-39c60607d865"
click at [287, 144] on select "Select User Audi Findley grant@waterly.com lsharp@waterly.com" at bounding box center [320, 150] width 103 height 13
click at [356, 175] on button "Save" at bounding box center [366, 172] width 21 height 12
select select
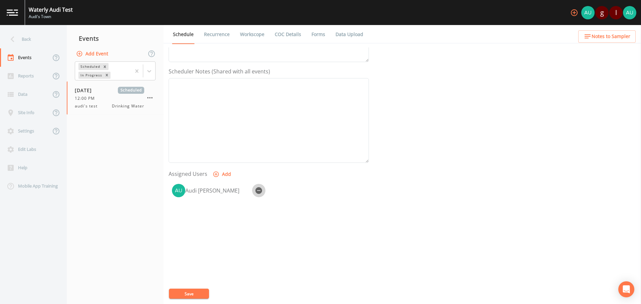
click at [260, 192] on icon "button" at bounding box center [259, 190] width 7 height 7
click at [214, 175] on icon "button" at bounding box center [216, 174] width 7 height 7
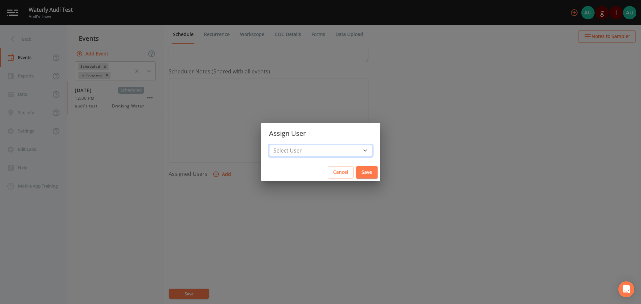
click at [315, 152] on select "Select User Audi Findley grant@waterly.com lsharp@waterly.com" at bounding box center [320, 150] width 103 height 13
select select "536b528b-436a-4500-a766-36eda9a74f35"
click at [287, 144] on select "Select User Audi Findley grant@waterly.com lsharp@waterly.com" at bounding box center [320, 150] width 103 height 13
click at [331, 172] on button "Cancel" at bounding box center [341, 172] width 26 height 12
select select
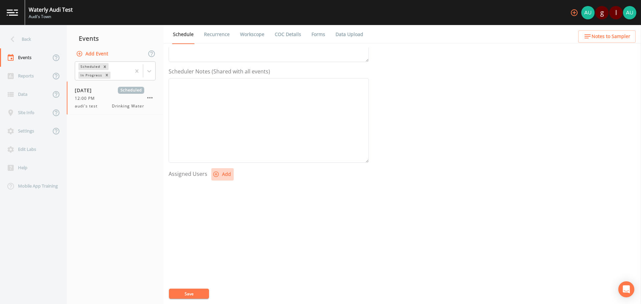
click at [213, 173] on icon "button" at bounding box center [216, 174] width 7 height 7
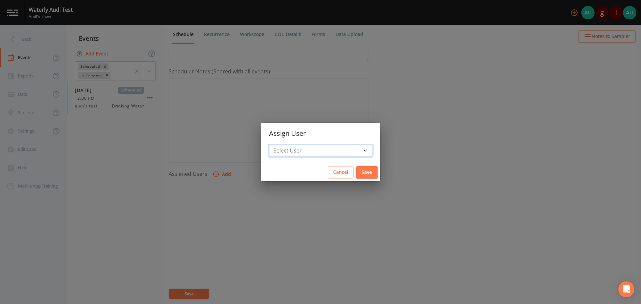
click at [313, 153] on select "Select User Audi Findley grant@waterly.com lsharp@waterly.com" at bounding box center [320, 150] width 103 height 13
select select "aa811943-d93a-45ee-9039-39c60607d865"
click at [287, 144] on select "Select User Audi Findley grant@waterly.com lsharp@waterly.com" at bounding box center [320, 150] width 103 height 13
click at [356, 173] on button "Save" at bounding box center [366, 172] width 21 height 12
select select
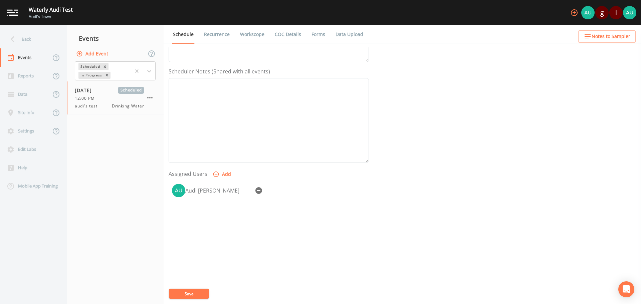
click at [218, 33] on link "Recurrence" at bounding box center [217, 34] width 28 height 19
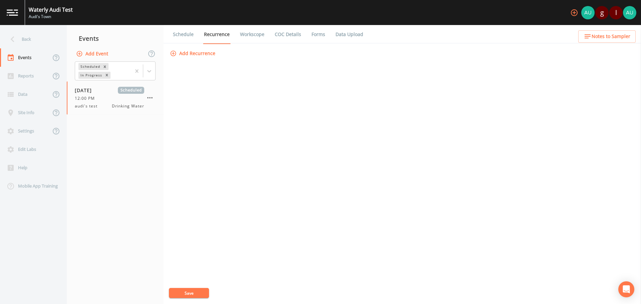
click at [176, 53] on icon "button" at bounding box center [174, 54] width 6 height 6
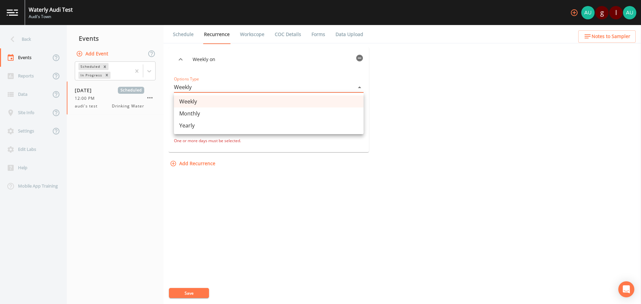
click at [357, 86] on body "Waterly Audi Test Audi's Town g l Back Events Reports Data Site Info Settings E…" at bounding box center [320, 152] width 641 height 304
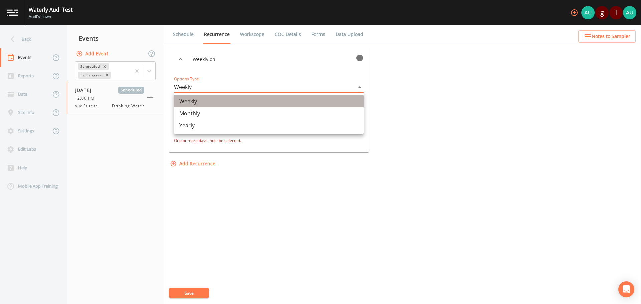
click at [196, 104] on li "Weekly" at bounding box center [269, 102] width 190 height 12
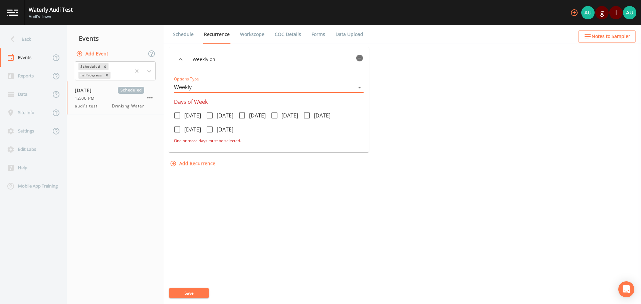
click at [214, 116] on icon at bounding box center [210, 116] width 8 height 8
click at [209, 115] on input "Tuesday" at bounding box center [206, 112] width 7 height 7
checkbox input "true"
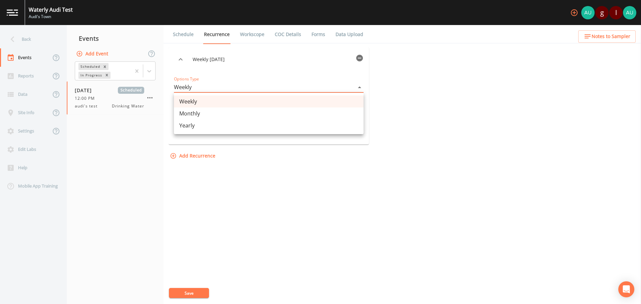
click at [265, 84] on body "Waterly Audi Test Audi's Town g l Back Events Reports Data Site Info Settings E…" at bounding box center [320, 152] width 641 height 304
click at [241, 112] on li "Monthly" at bounding box center [269, 114] width 190 height 12
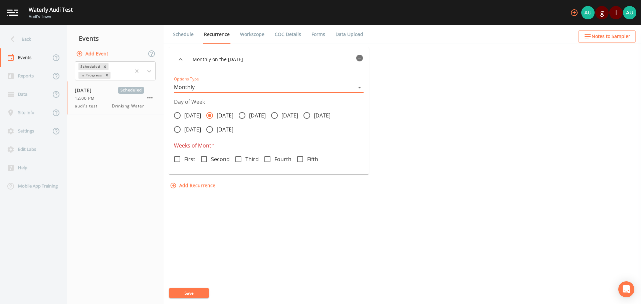
click at [320, 87] on body "Waterly Audi Test Audi's Town g l Back Events Reports Data Site Info Settings E…" at bounding box center [320, 152] width 641 height 304
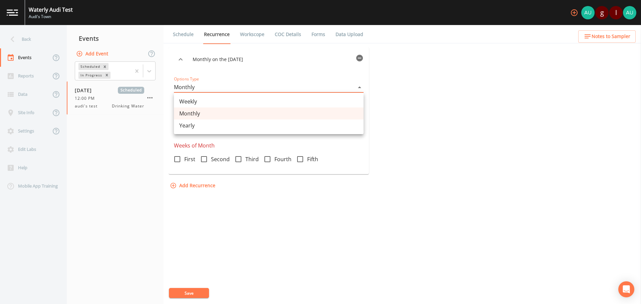
click at [220, 129] on li "Yearly" at bounding box center [269, 126] width 190 height 12
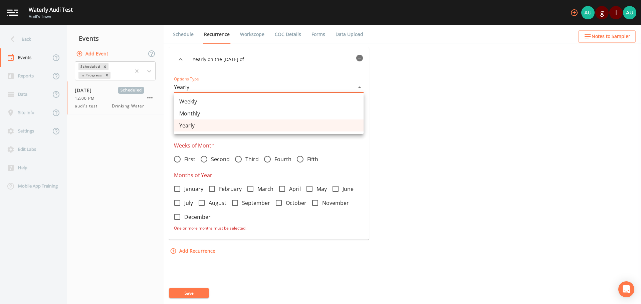
click at [360, 86] on body "Waterly Audi Test Audi's Town g l Back Events Reports Data Site Info Settings E…" at bounding box center [320, 152] width 641 height 304
click at [248, 100] on li "Weekly" at bounding box center [269, 102] width 190 height 12
type input "WEEKLY"
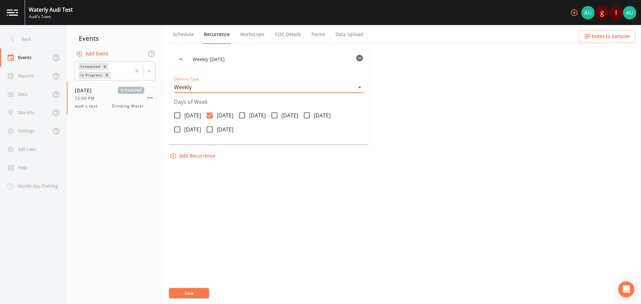
click at [307, 113] on input "Friday" at bounding box center [303, 112] width 7 height 7
checkbox input "true"
click at [209, 113] on input "Tuesday" at bounding box center [206, 112] width 7 height 7
checkbox input "false"
click at [192, 293] on button "Save" at bounding box center [189, 293] width 40 height 10
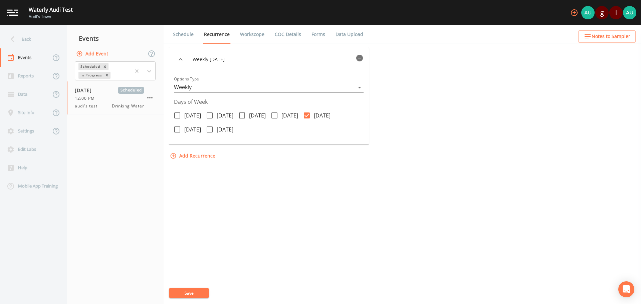
click at [195, 287] on div "Weekly on Friday Options Type Weekly WEEKLY Days of Week Monday Tuesday Wednesd…" at bounding box center [403, 175] width 468 height 257
click at [196, 293] on button "Save" at bounding box center [189, 293] width 40 height 10
click at [287, 37] on link "COC Details" at bounding box center [288, 34] width 28 height 19
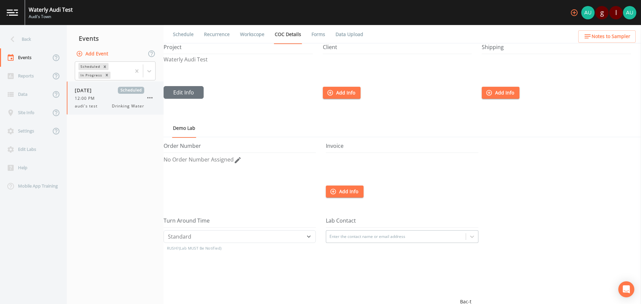
click at [147, 97] on icon "button" at bounding box center [150, 98] width 8 height 8
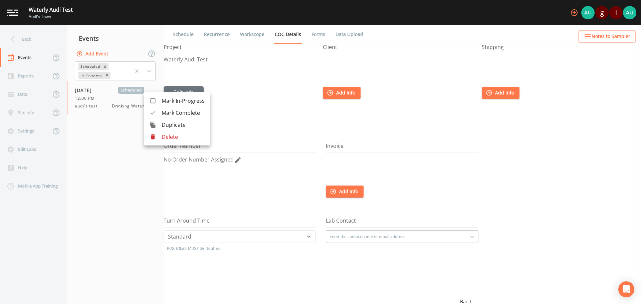
click at [163, 126] on span "Duplicate" at bounding box center [183, 125] width 43 height 8
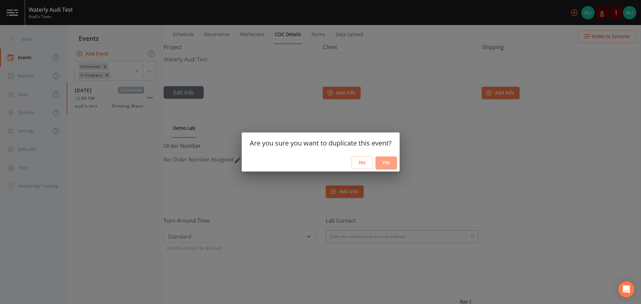
click at [384, 166] on button "Yes" at bounding box center [386, 163] width 21 height 12
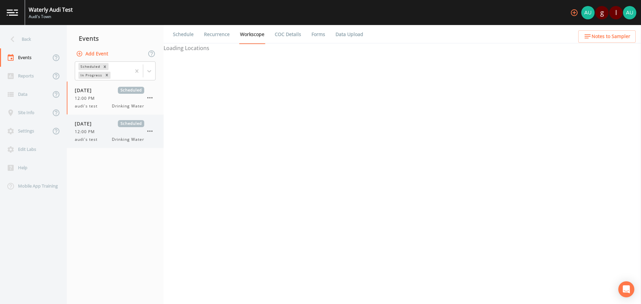
select select "f698df6d-f261-434a-94c6-20551a70a602"
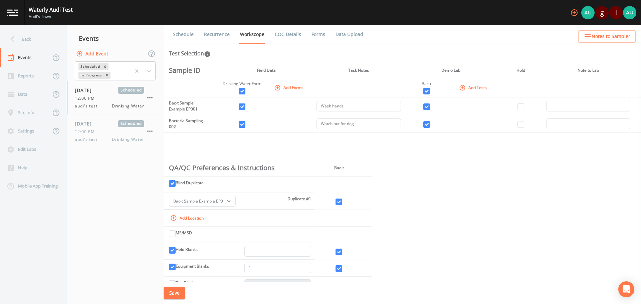
click at [178, 38] on link "Schedule" at bounding box center [183, 34] width 23 height 19
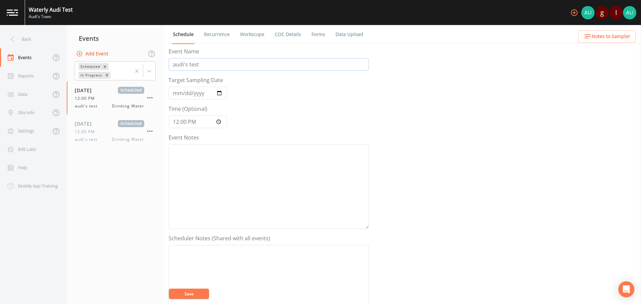
click at [207, 64] on input "audi's test" at bounding box center [269, 64] width 200 height 13
type input "a"
type input "Duplicate Event"
click at [218, 93] on input "2025-08-22" at bounding box center [198, 93] width 58 height 13
click at [219, 95] on input "2025-08-18" at bounding box center [198, 93] width 58 height 13
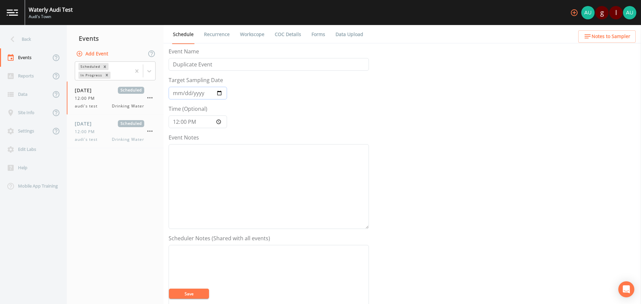
type input "2025-08-28"
click at [215, 35] on link "Recurrence" at bounding box center [217, 34] width 28 height 19
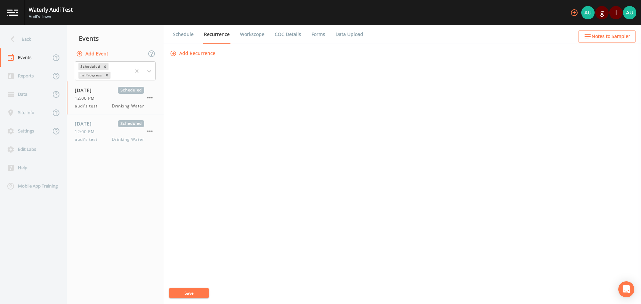
click at [171, 54] on icon "button" at bounding box center [173, 53] width 7 height 7
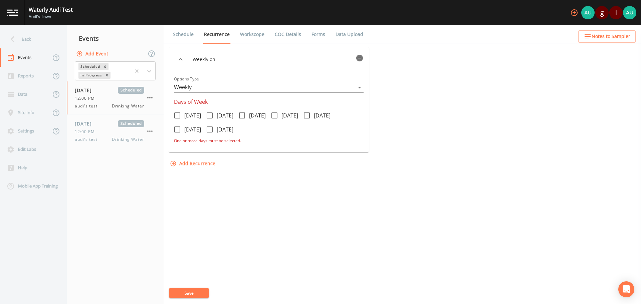
click at [246, 116] on icon at bounding box center [242, 116] width 8 height 8
click at [242, 115] on input "Wednesday" at bounding box center [238, 112] width 7 height 7
checkbox input "true"
click at [193, 293] on button "Save" at bounding box center [189, 293] width 40 height 10
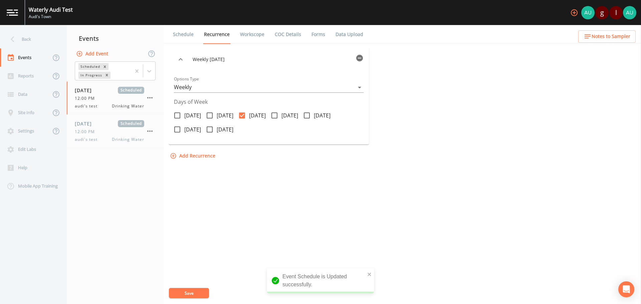
click at [250, 31] on link "Workscope" at bounding box center [252, 34] width 26 height 19
select select "f698df6d-f261-434a-94c6-20551a70a602"
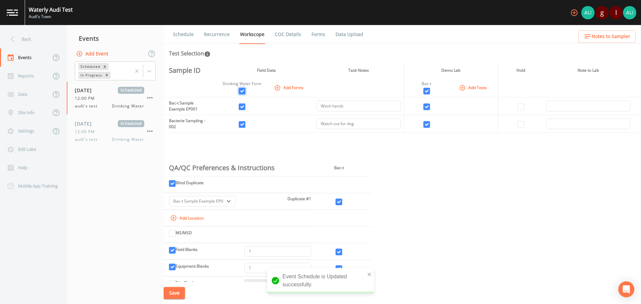
click at [243, 94] on input "checkbox" at bounding box center [242, 91] width 7 height 7
checkbox input "false"
click at [426, 90] on input "checkbox" at bounding box center [427, 91] width 7 height 7
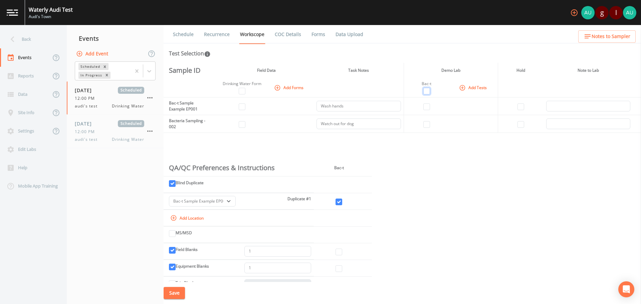
checkbox input "false"
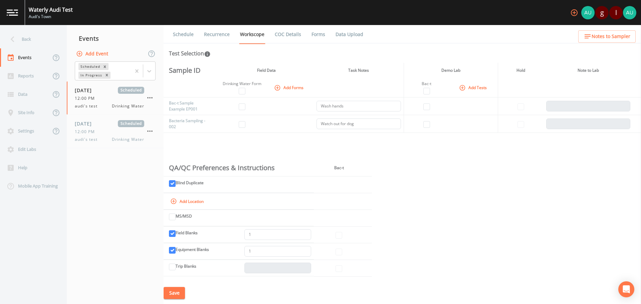
click at [425, 111] on td at bounding box center [427, 107] width 46 height 18
click at [426, 106] on input "checkbox" at bounding box center [427, 107] width 7 height 7
checkbox input "true"
click at [172, 187] on input "Blind Duplicate" at bounding box center [172, 183] width 7 height 7
checkbox input "false"
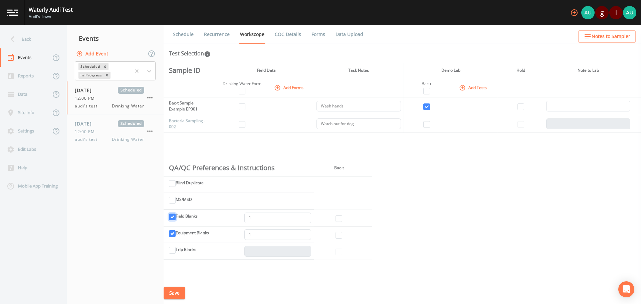
click at [169, 218] on td "Field Blanks 1" at bounding box center [239, 218] width 150 height 17
click at [173, 234] on input "Equipment Blanks" at bounding box center [172, 234] width 7 height 7
checkbox input "false"
click at [172, 220] on input "Field Blanks" at bounding box center [172, 217] width 7 height 7
checkbox input "false"
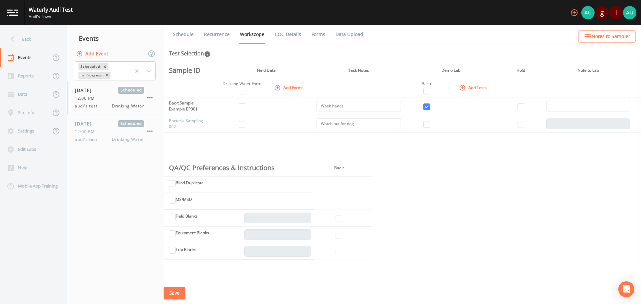
click at [176, 294] on button "Save" at bounding box center [174, 293] width 21 height 12
click at [291, 34] on link "COC Details" at bounding box center [288, 34] width 28 height 19
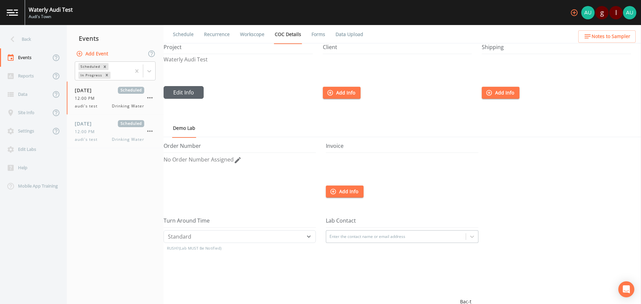
click at [190, 93] on button "Edit Info" at bounding box center [184, 92] width 40 height 13
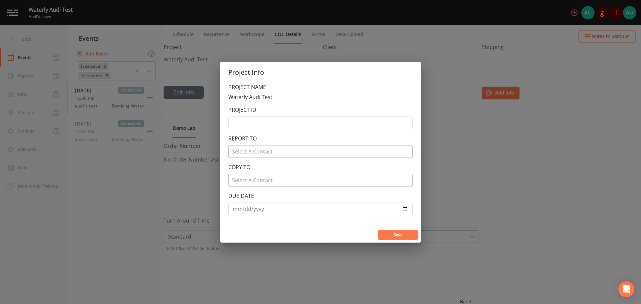
click at [385, 236] on button "Save" at bounding box center [398, 235] width 40 height 10
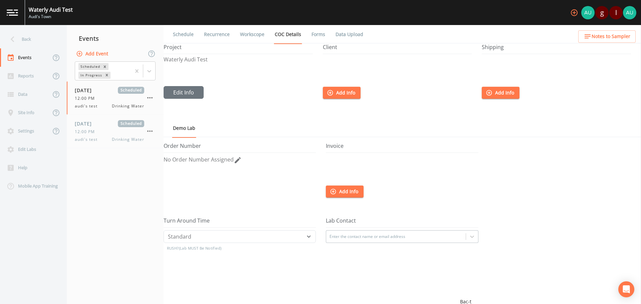
click at [320, 31] on link "Forms" at bounding box center [319, 34] width 16 height 19
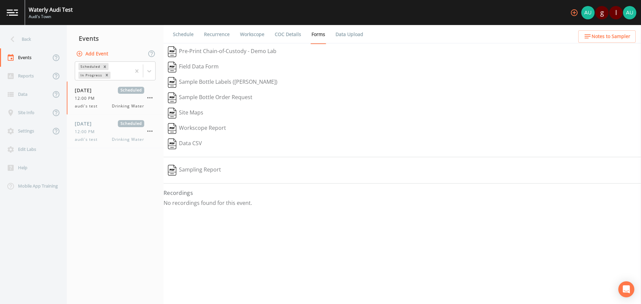
click at [205, 51] on button "Pre-Print Chain-of-Custody - Demo Lab" at bounding box center [222, 51] width 117 height 15
click at [190, 83] on button "Sample Bottle Labels ([PERSON_NAME])" at bounding box center [223, 82] width 118 height 15
click at [216, 96] on button "Sample Bottle Order Request" at bounding box center [210, 97] width 93 height 15
click at [106, 102] on div "08/22/2025 Scheduled 12:00 PM audi's test Drinking Water" at bounding box center [109, 98] width 69 height 22
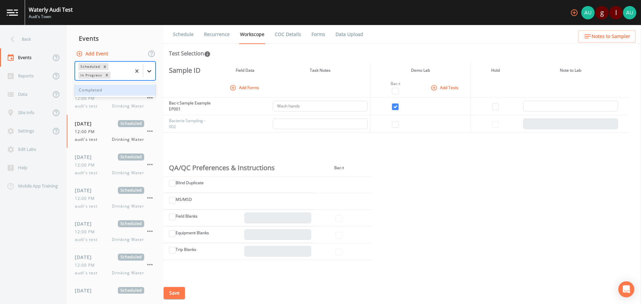
click at [152, 71] on icon at bounding box center [149, 71] width 7 height 7
click at [107, 91] on div "Completed" at bounding box center [115, 90] width 81 height 11
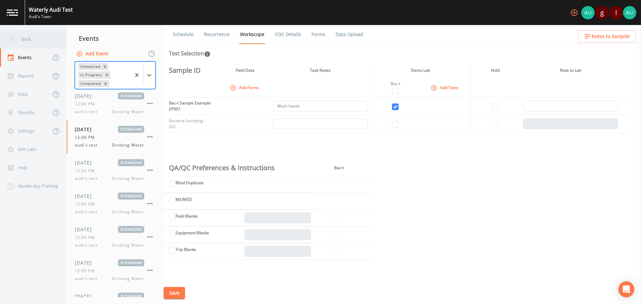
click at [14, 38] on icon at bounding box center [13, 39] width 12 height 12
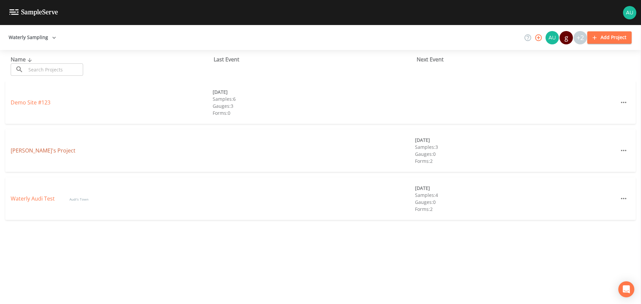
click at [29, 148] on link "[PERSON_NAME]'s Project" at bounding box center [43, 150] width 65 height 7
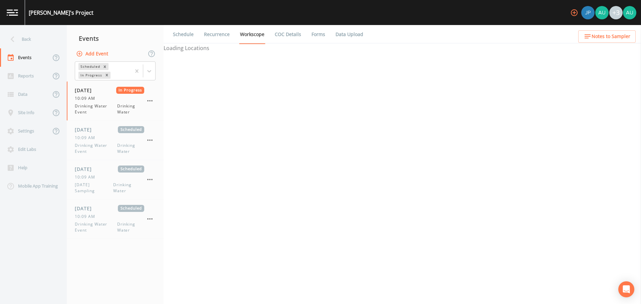
select select "a42ba526-c43c-4e2f-967a-265c93ce2313"
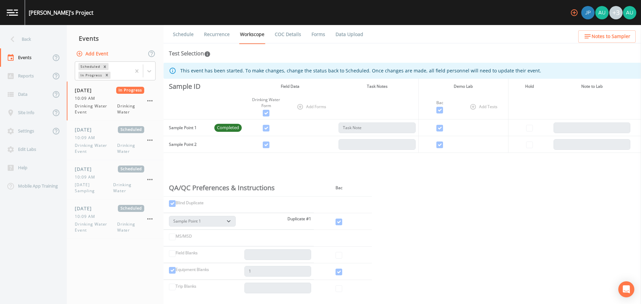
click at [329, 33] on li "Data Upload" at bounding box center [345, 34] width 38 height 19
click at [321, 34] on link "Forms" at bounding box center [319, 34] width 16 height 19
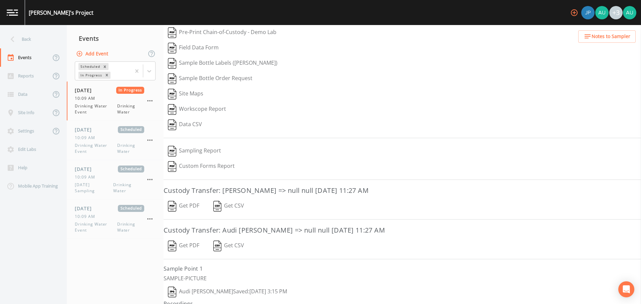
scroll to position [37, 0]
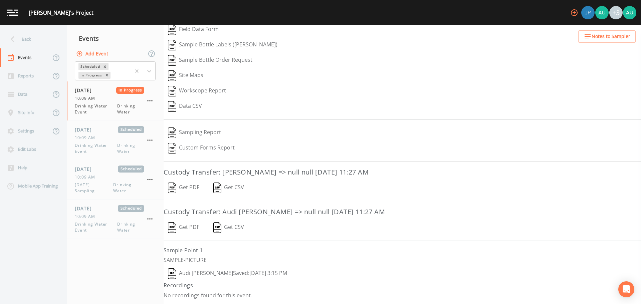
click at [170, 232] on img "button" at bounding box center [172, 227] width 8 height 11
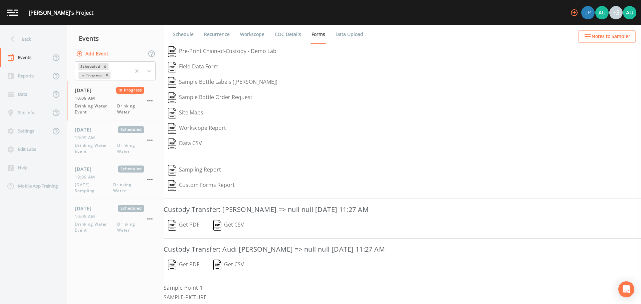
click at [192, 146] on button "Data CSV" at bounding box center [185, 143] width 43 height 15
